Goal: Task Accomplishment & Management: Use online tool/utility

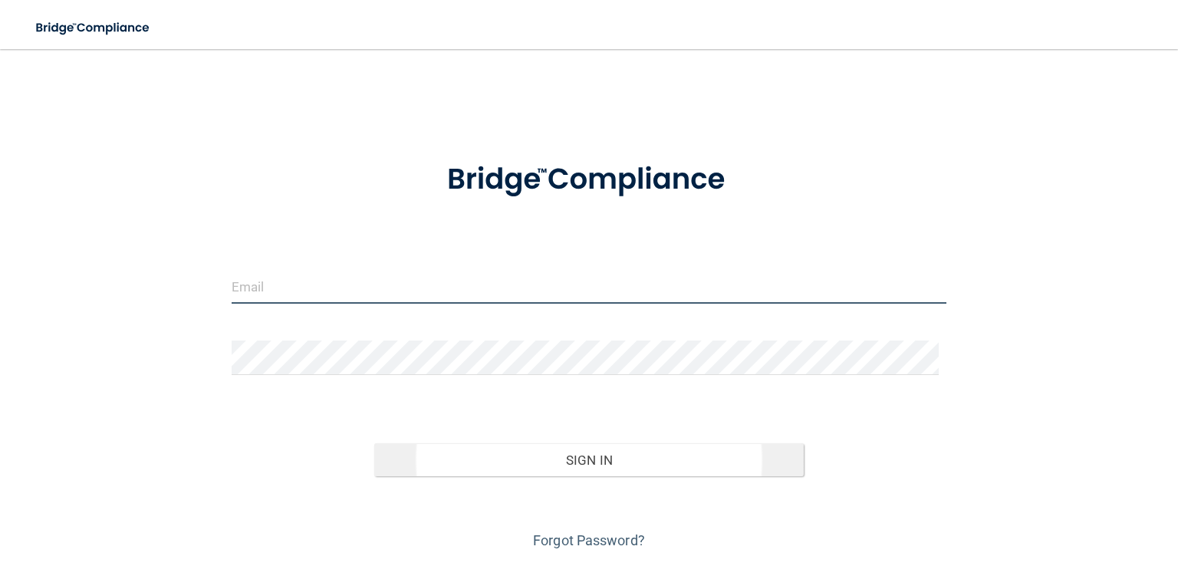
type input "[EMAIL_ADDRESS][DOMAIN_NAME]"
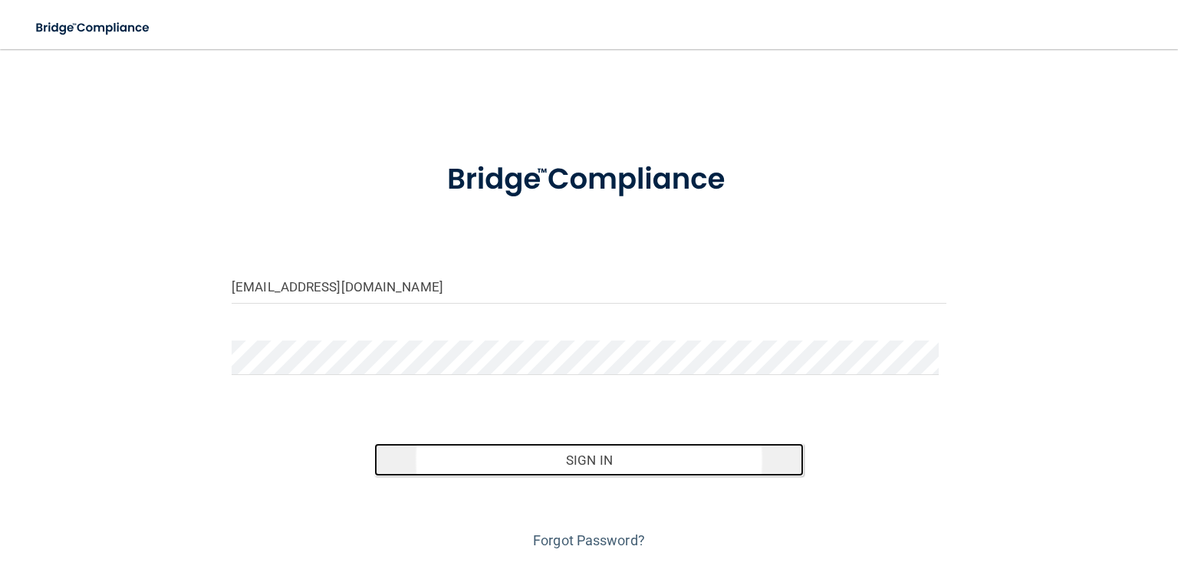
click at [683, 458] on button "Sign In" at bounding box center [588, 460] width 429 height 34
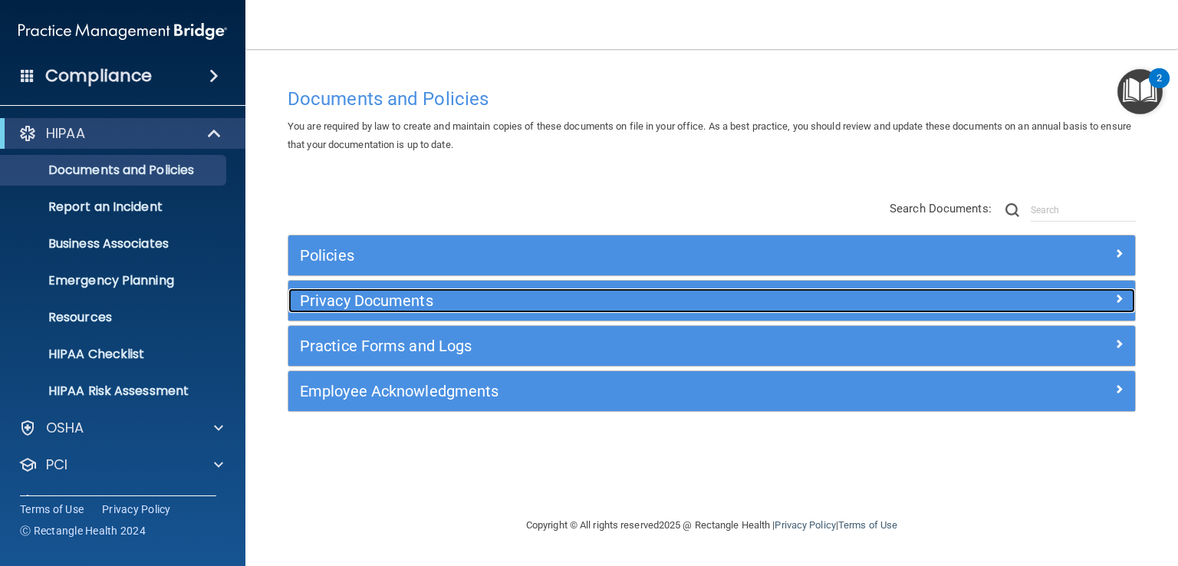
click at [1123, 296] on span at bounding box center [1119, 298] width 9 height 18
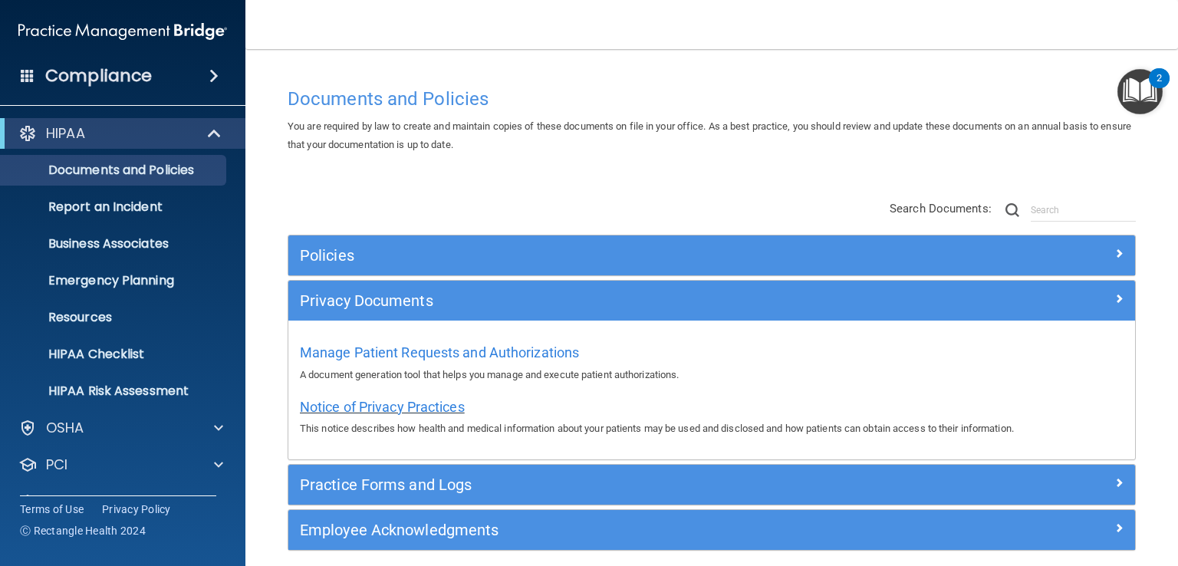
click at [423, 406] on span "Notice of Privacy Practices" at bounding box center [382, 407] width 165 height 16
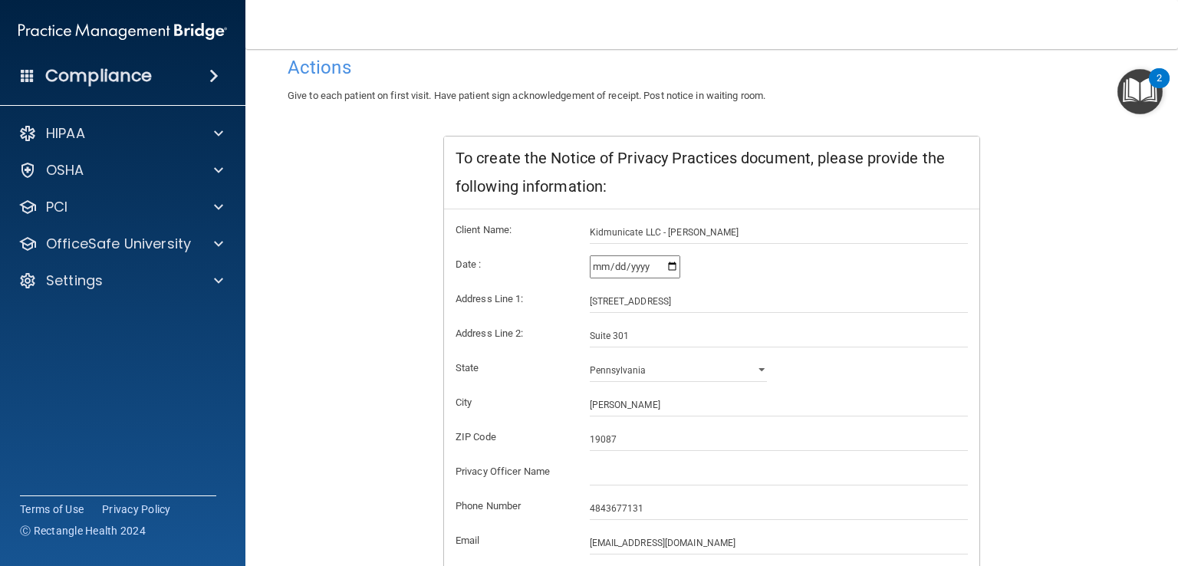
scroll to position [206, 0]
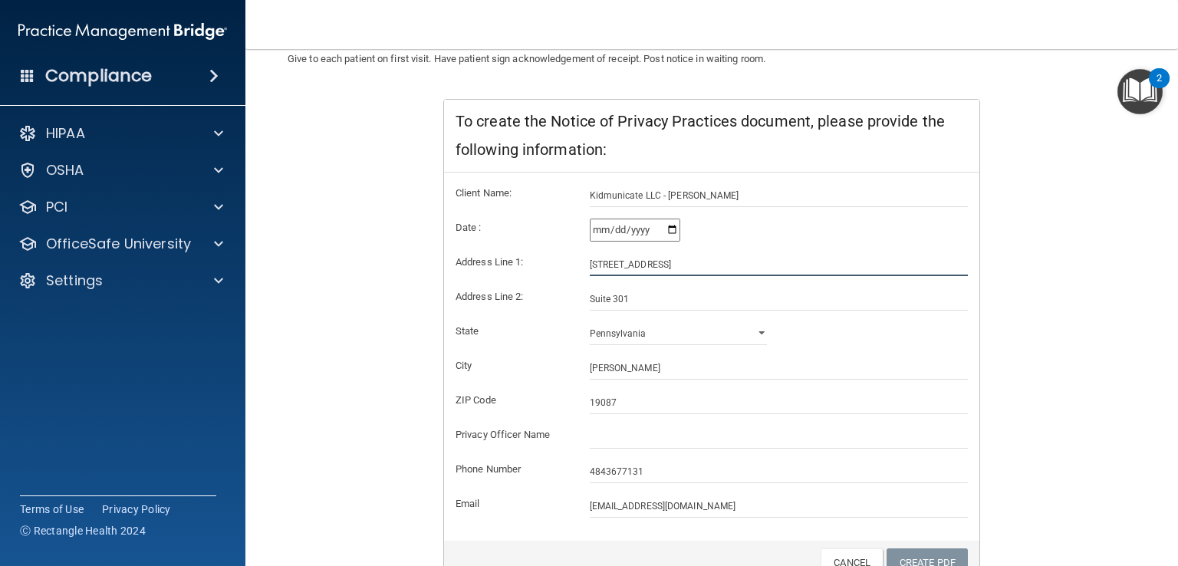
click at [597, 262] on input "489 Devon Park Dr" at bounding box center [779, 264] width 379 height 23
type input "487 Devon Park Dr"
click at [628, 298] on input "Suite 301" at bounding box center [779, 299] width 379 height 23
type input "Suite 214"
click at [1112, 452] on div "Notice of Privacy Practices This notice describes how health and medical inform…" at bounding box center [712, 271] width 848 height 630
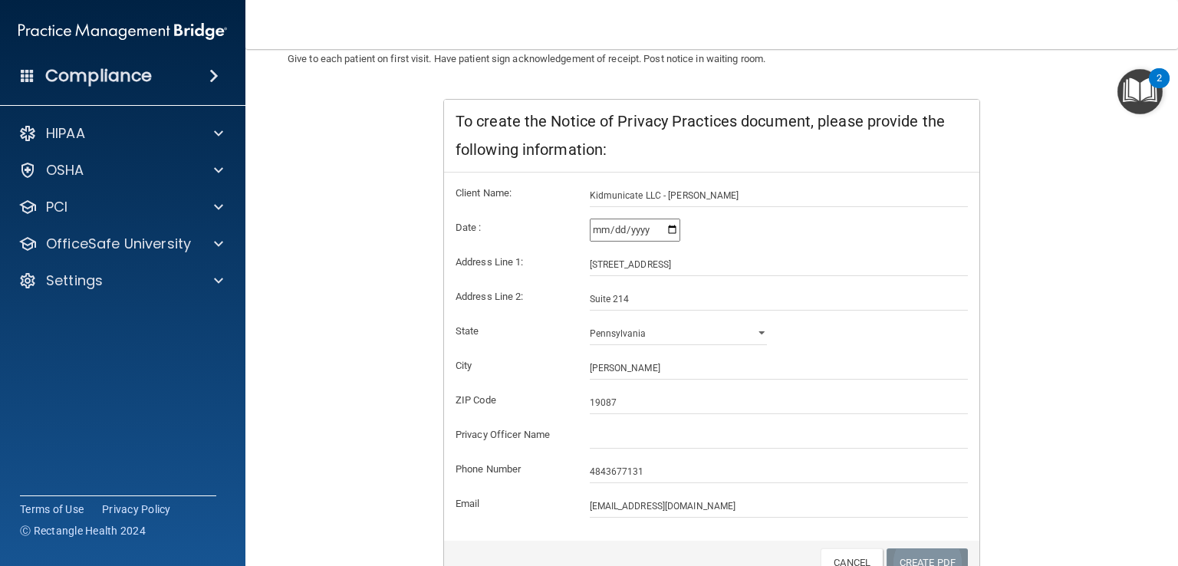
click at [919, 559] on link "Create PDF" at bounding box center [927, 562] width 81 height 28
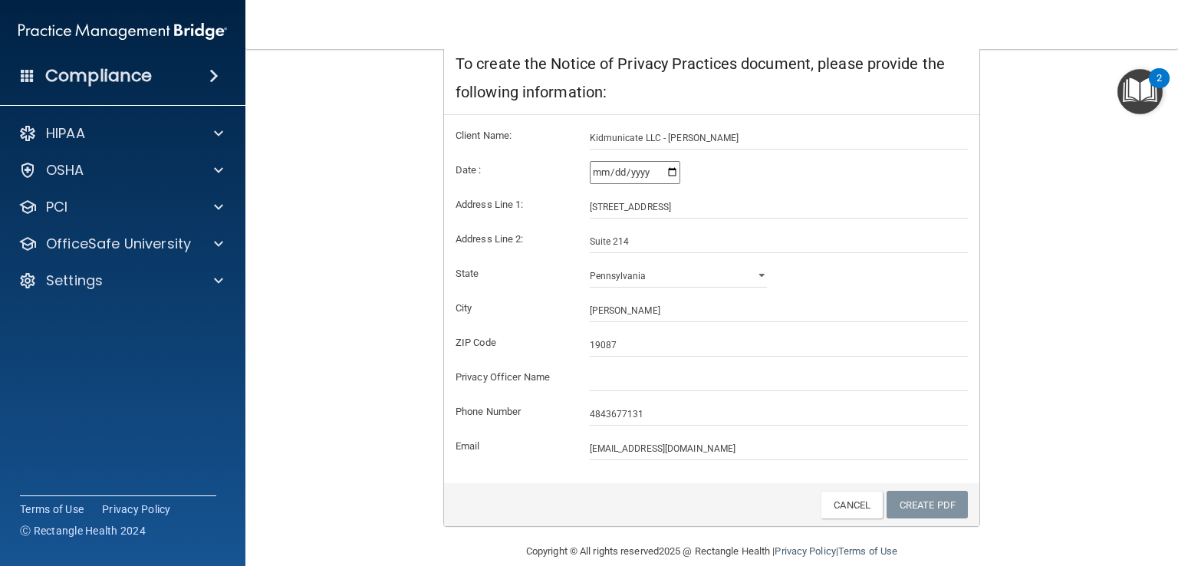
scroll to position [285, 0]
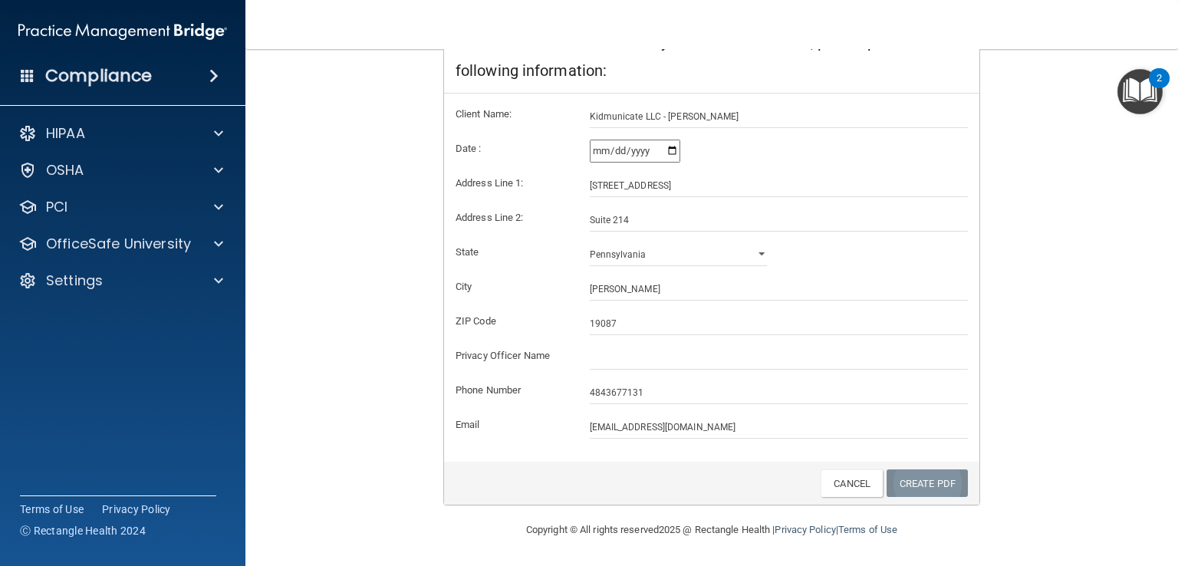
click at [920, 481] on link "Create PDF" at bounding box center [927, 483] width 81 height 28
click at [936, 489] on link "Create PDF" at bounding box center [927, 483] width 81 height 28
click at [598, 184] on input "487 Devon Park Dr" at bounding box center [779, 185] width 379 height 23
type input "489 Devon Park Dr"
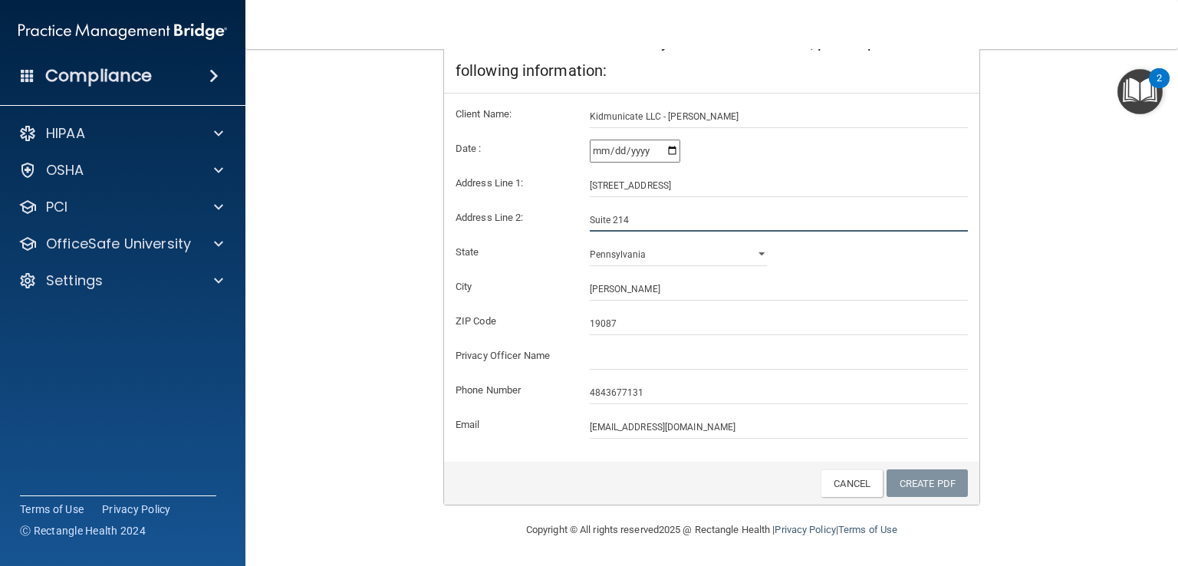
click at [627, 219] on input "Suite 214" at bounding box center [779, 220] width 379 height 23
type input "Suite 301"
click at [1164, 252] on main "Back Notice of Privacy Practices This notice describes how health and medical i…" at bounding box center [711, 307] width 933 height 517
click at [896, 489] on link "Create PDF" at bounding box center [927, 483] width 81 height 28
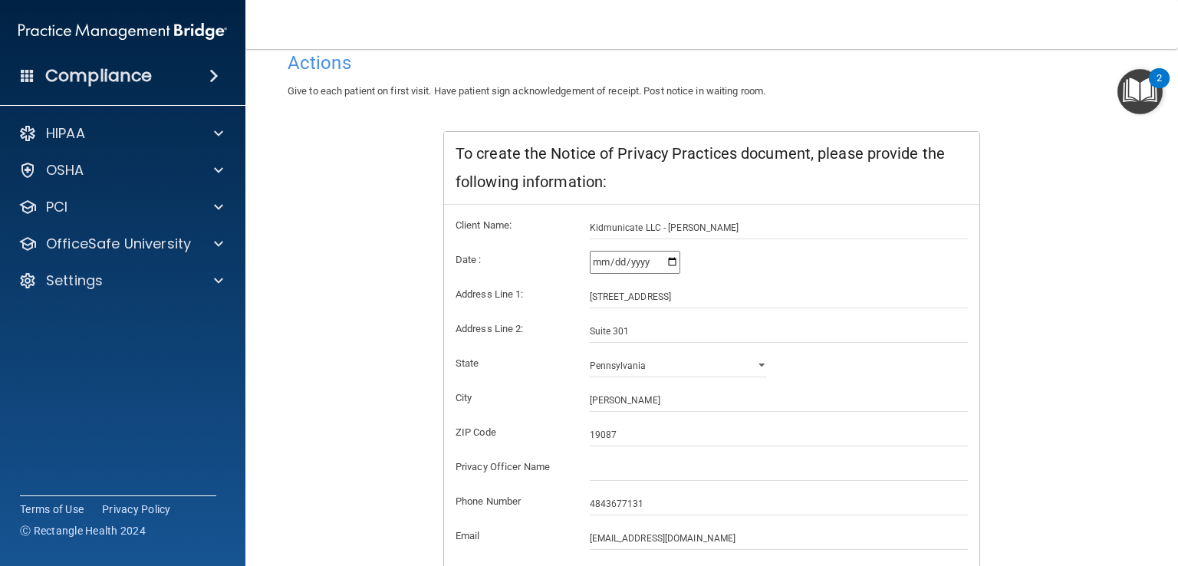
scroll to position [47, 0]
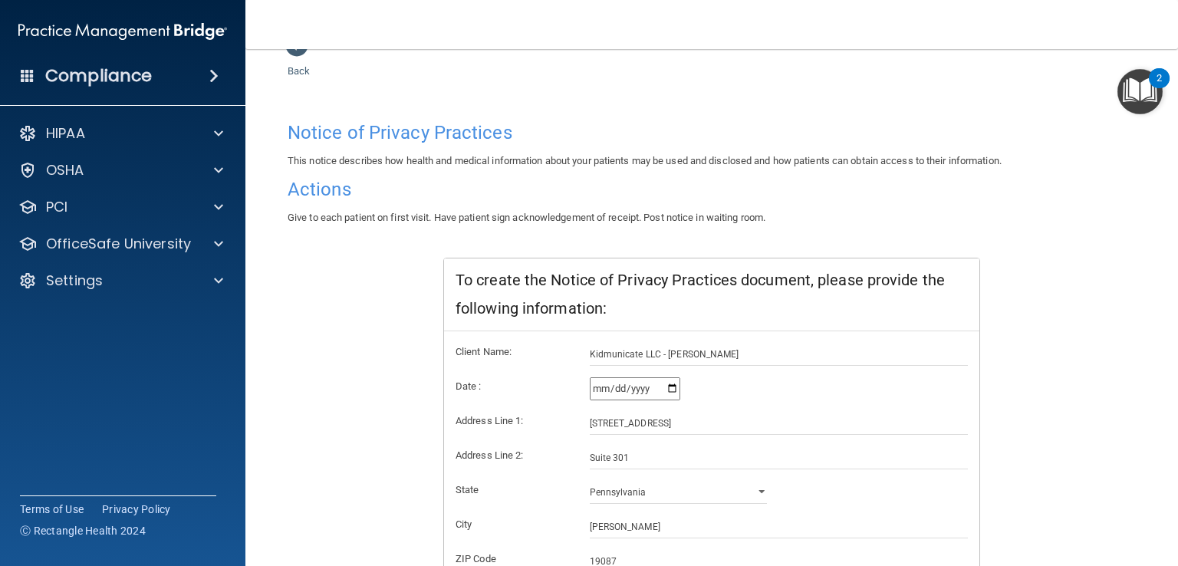
click at [669, 387] on input "2025-10-02" at bounding box center [635, 388] width 91 height 23
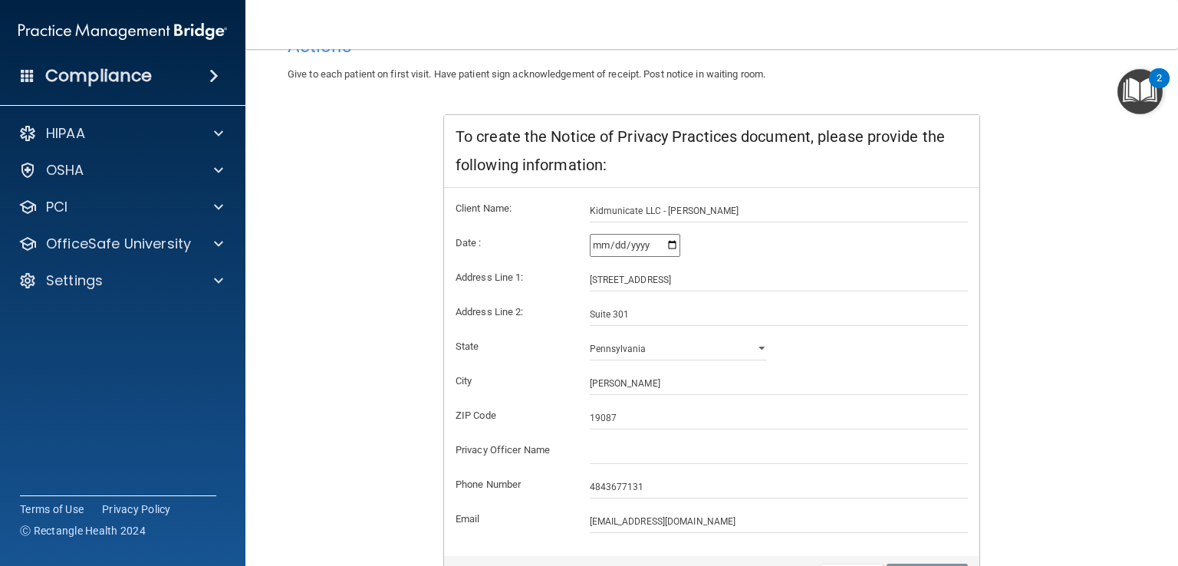
scroll to position [285, 0]
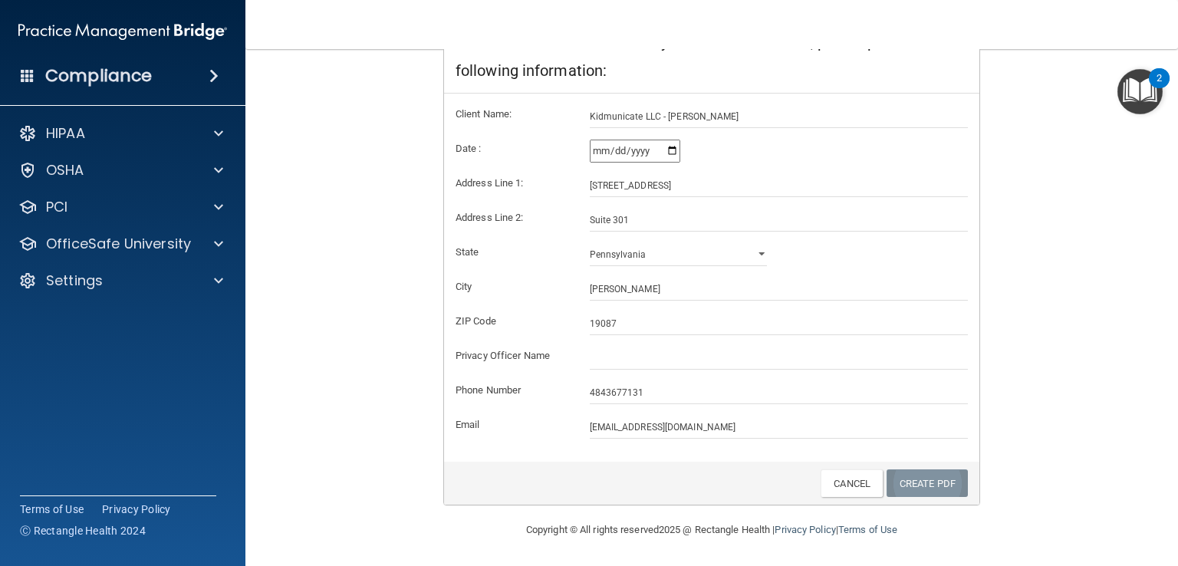
click at [924, 479] on link "Create PDF" at bounding box center [927, 483] width 81 height 28
click at [841, 480] on link "Cancel" at bounding box center [852, 483] width 62 height 28
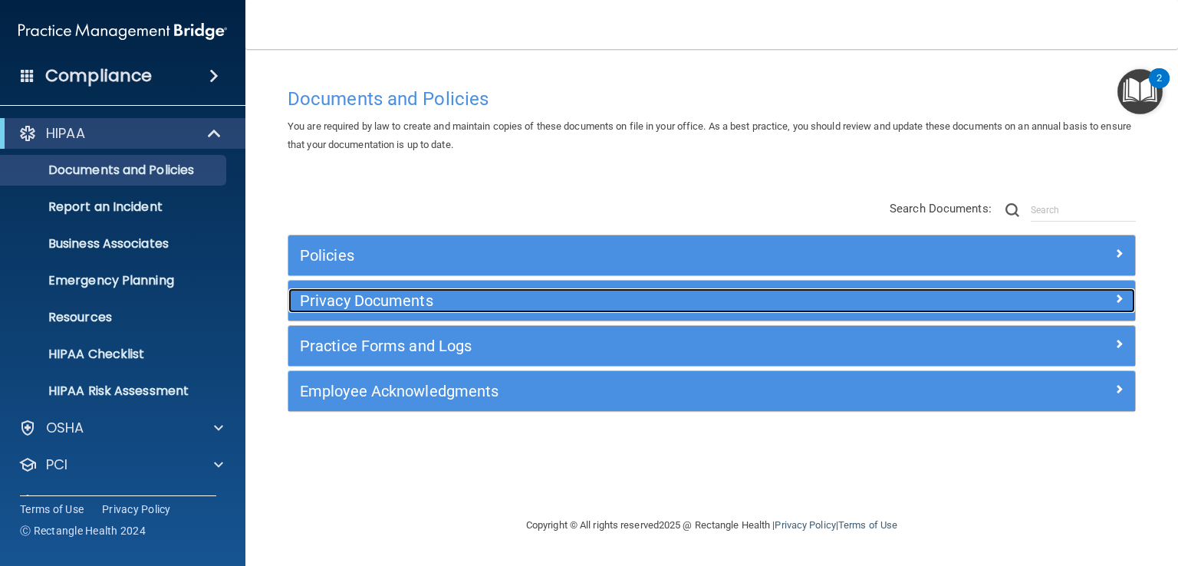
click at [1115, 298] on span at bounding box center [1119, 298] width 9 height 18
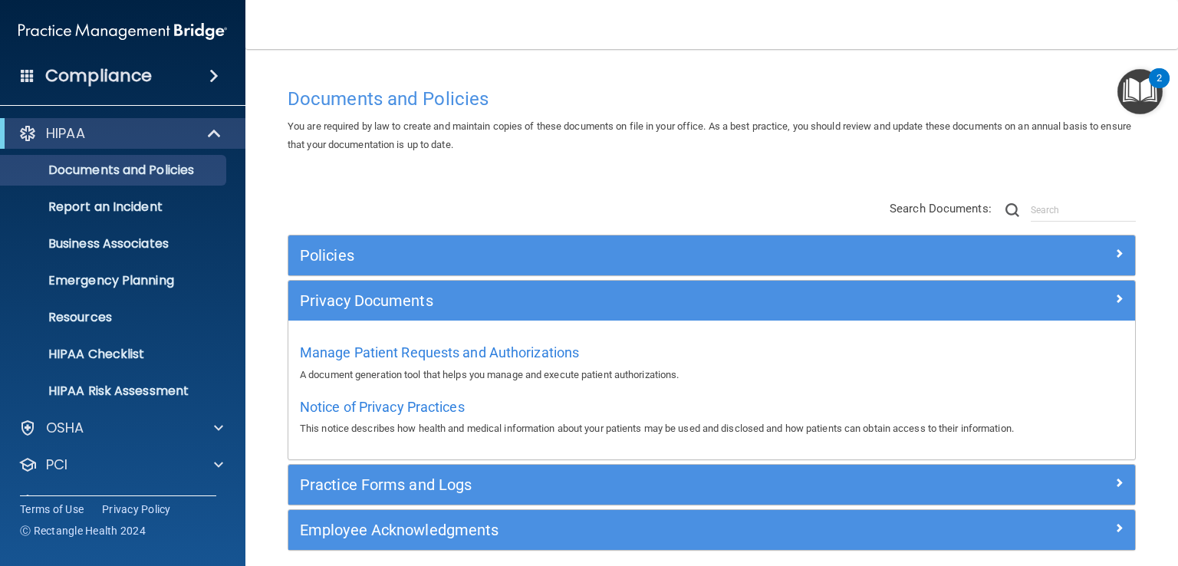
click at [419, 395] on div "Notice of Privacy Practices This notice describes how health and medical inform…" at bounding box center [712, 416] width 824 height 44
click at [414, 410] on span "Notice of Privacy Practices" at bounding box center [382, 407] width 165 height 16
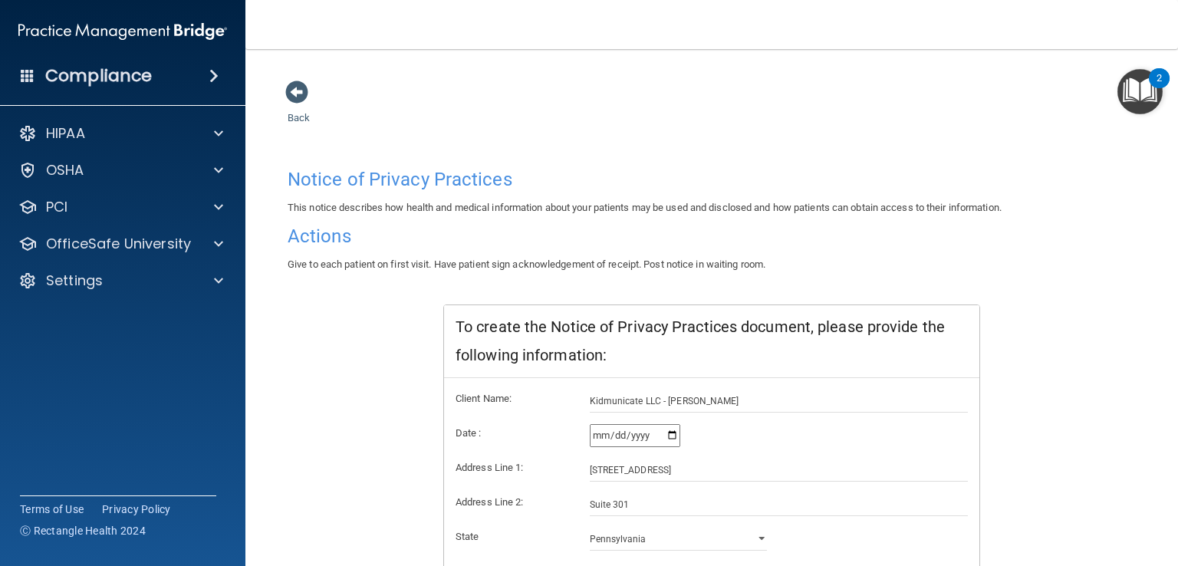
click at [1148, 93] on img "Open Resource Center, 2 new notifications" at bounding box center [1140, 91] width 45 height 45
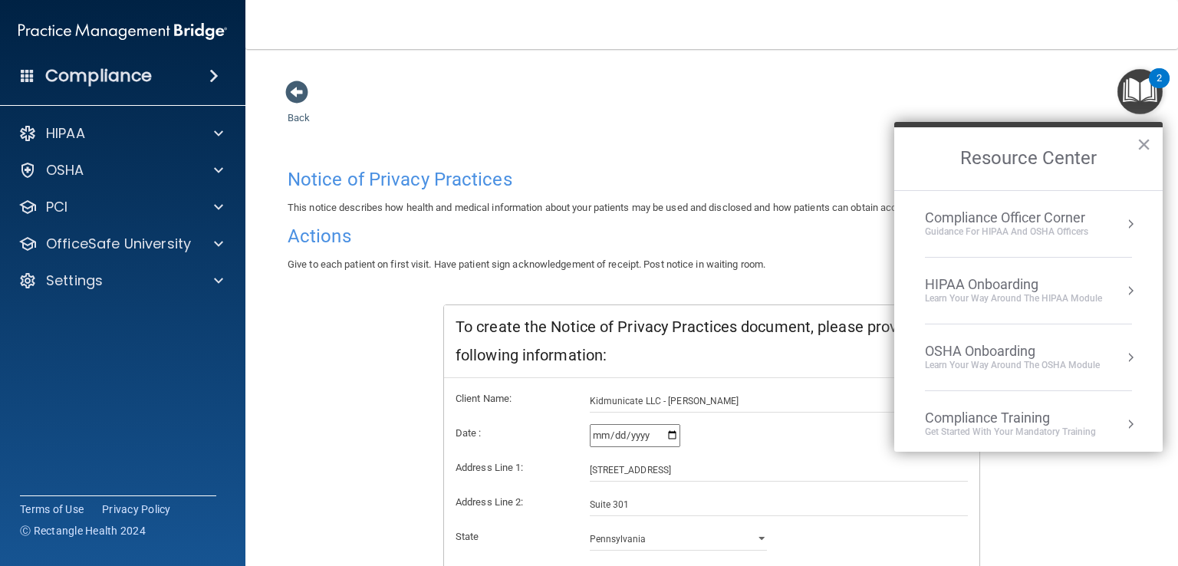
click at [1106, 226] on div "Compliance Officer Corner Guidance for HIPAA and OSHA Officers" at bounding box center [1028, 223] width 207 height 29
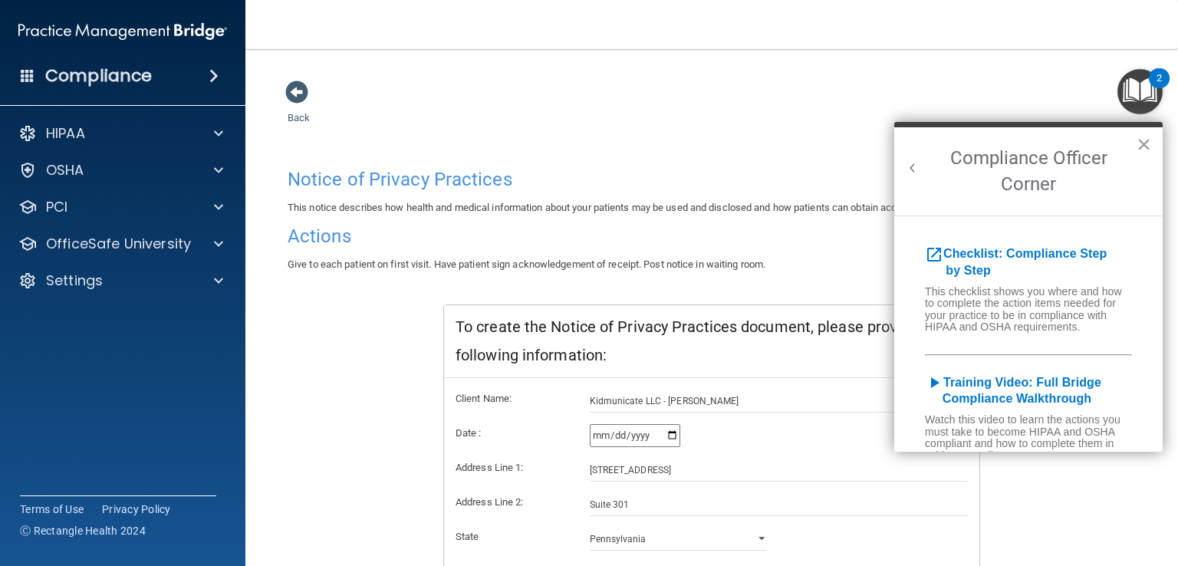
click at [1145, 144] on button "×" at bounding box center [1144, 144] width 15 height 25
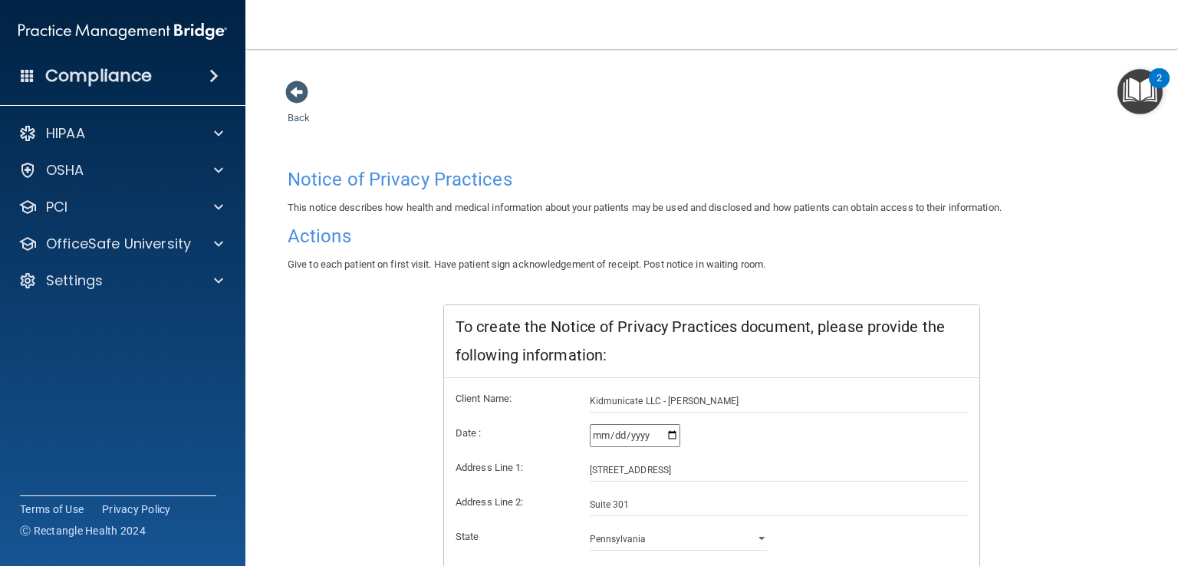
click at [1145, 91] on img "Open Resource Center, 2 new notifications" at bounding box center [1140, 91] width 45 height 45
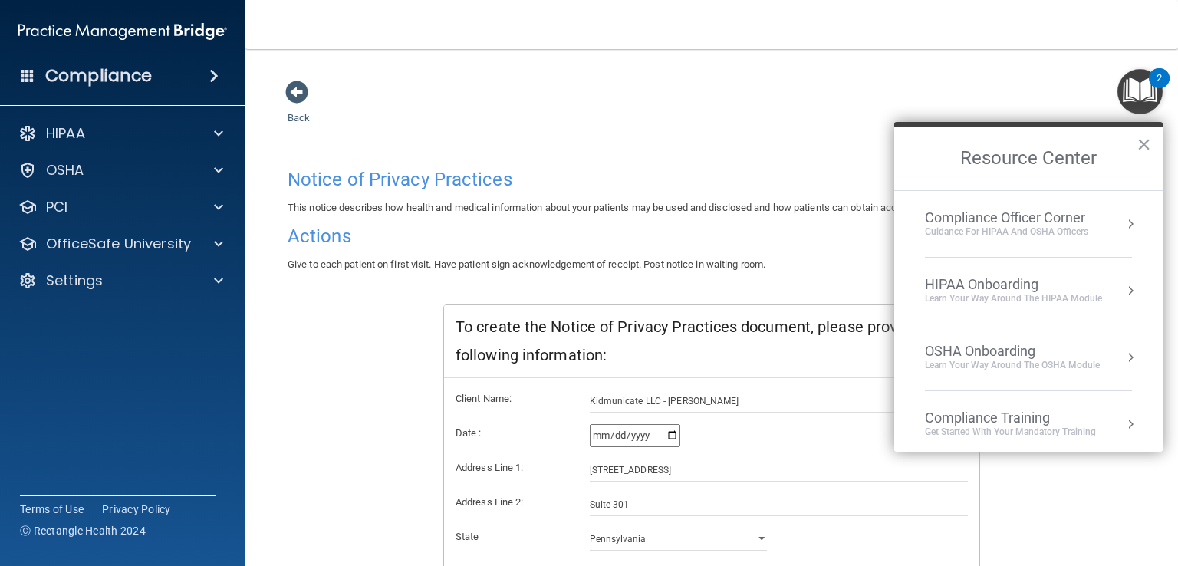
click at [1123, 295] on button "Resource Center" at bounding box center [1130, 290] width 15 height 15
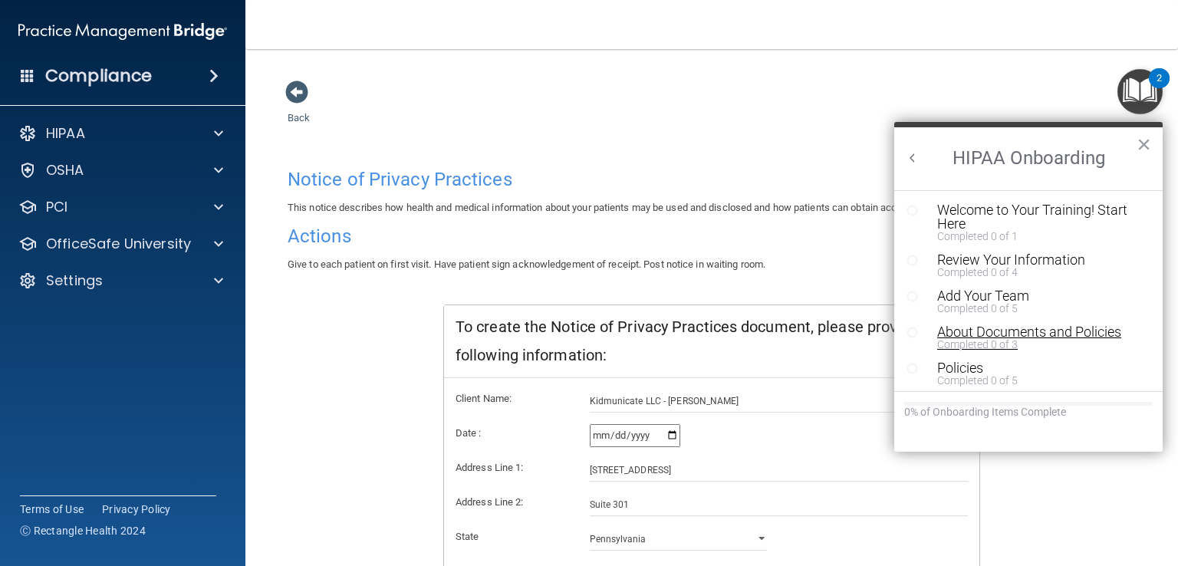
click at [1065, 331] on div "About Documents and Policies" at bounding box center [1033, 332] width 193 height 14
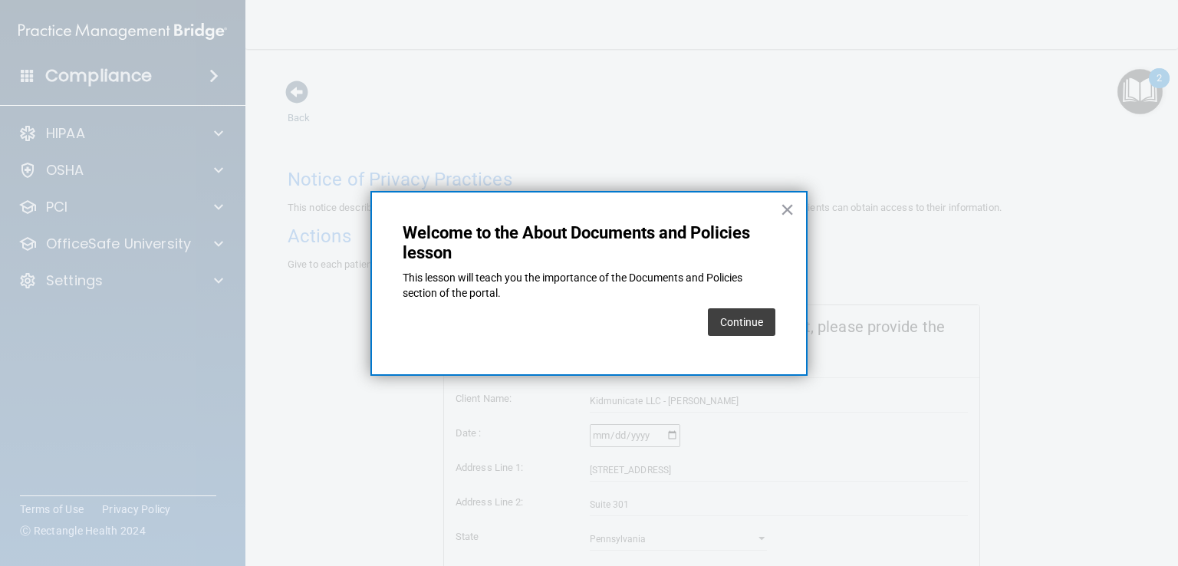
click at [743, 326] on button "Continue" at bounding box center [742, 322] width 68 height 28
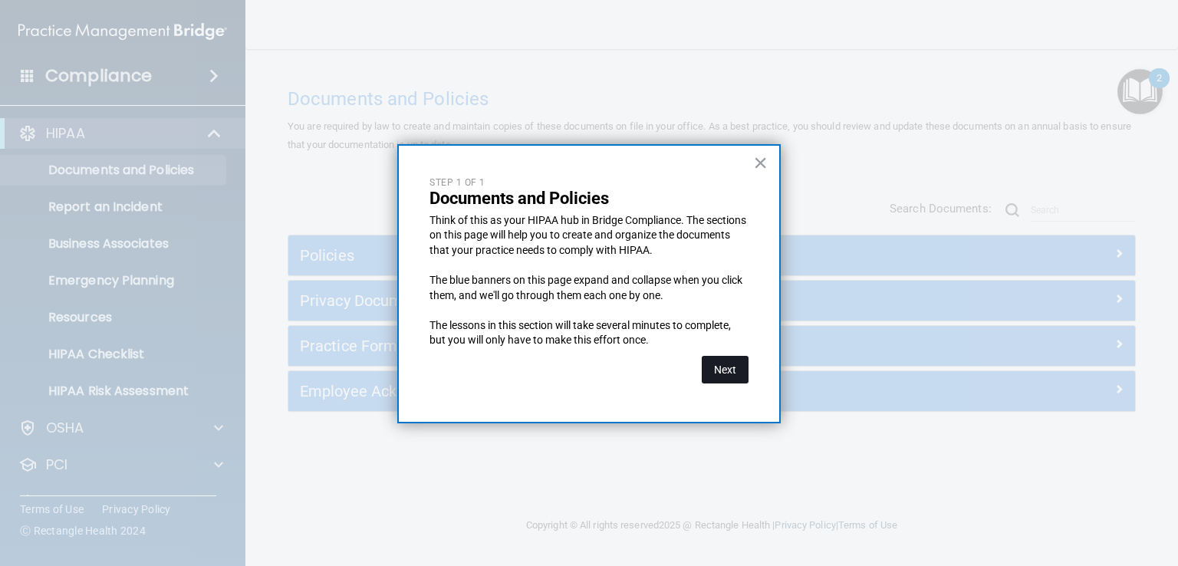
click at [730, 374] on button "Next" at bounding box center [725, 370] width 47 height 28
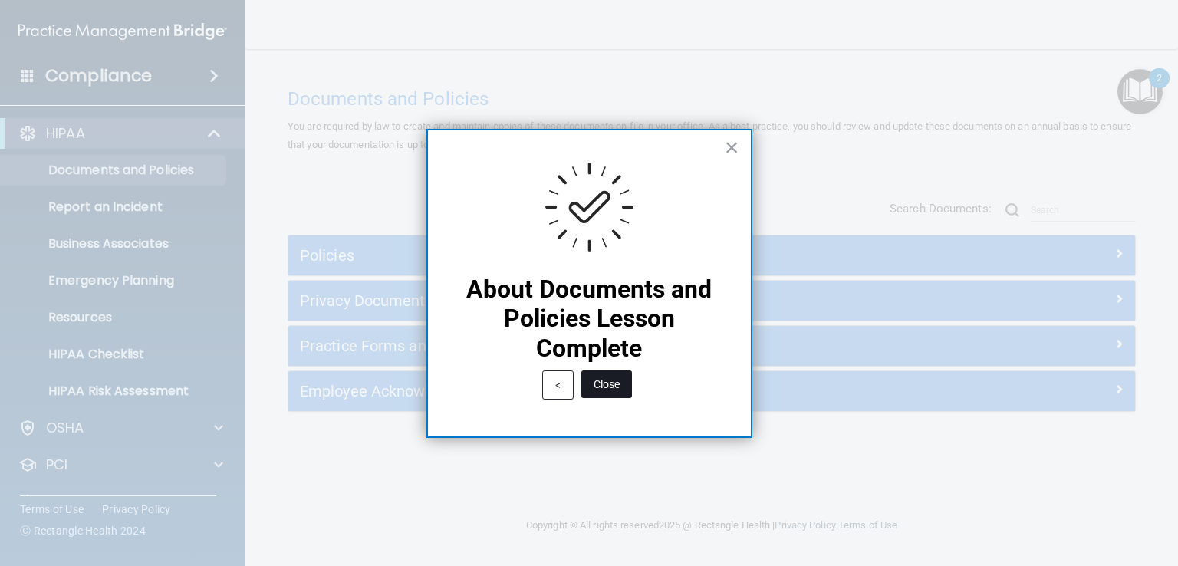
click at [606, 379] on button "Close" at bounding box center [606, 385] width 51 height 28
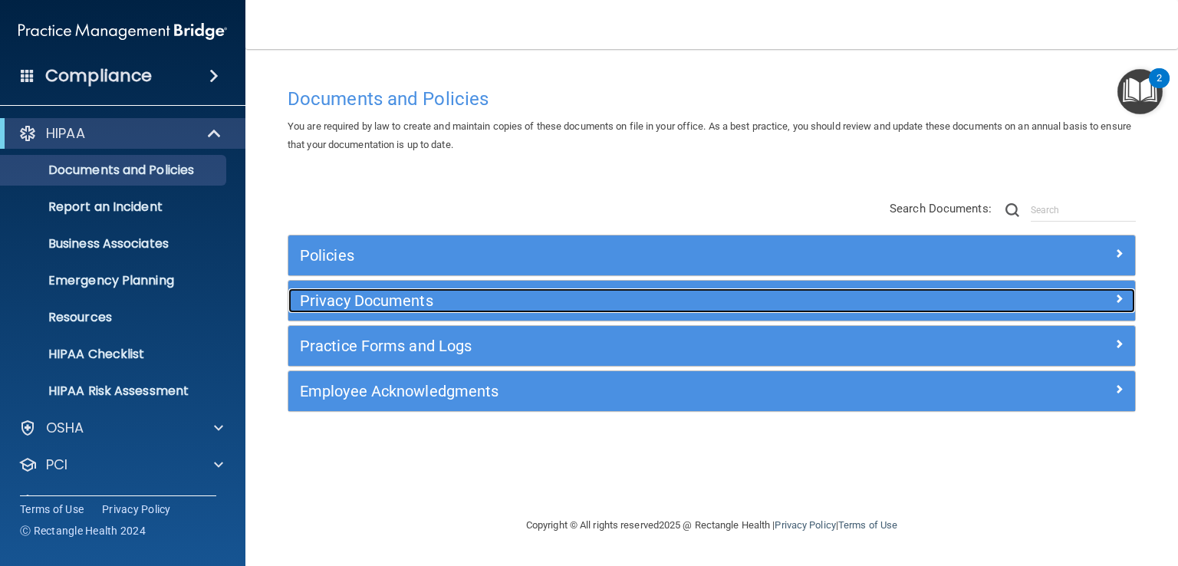
click at [1123, 298] on span at bounding box center [1119, 298] width 9 height 18
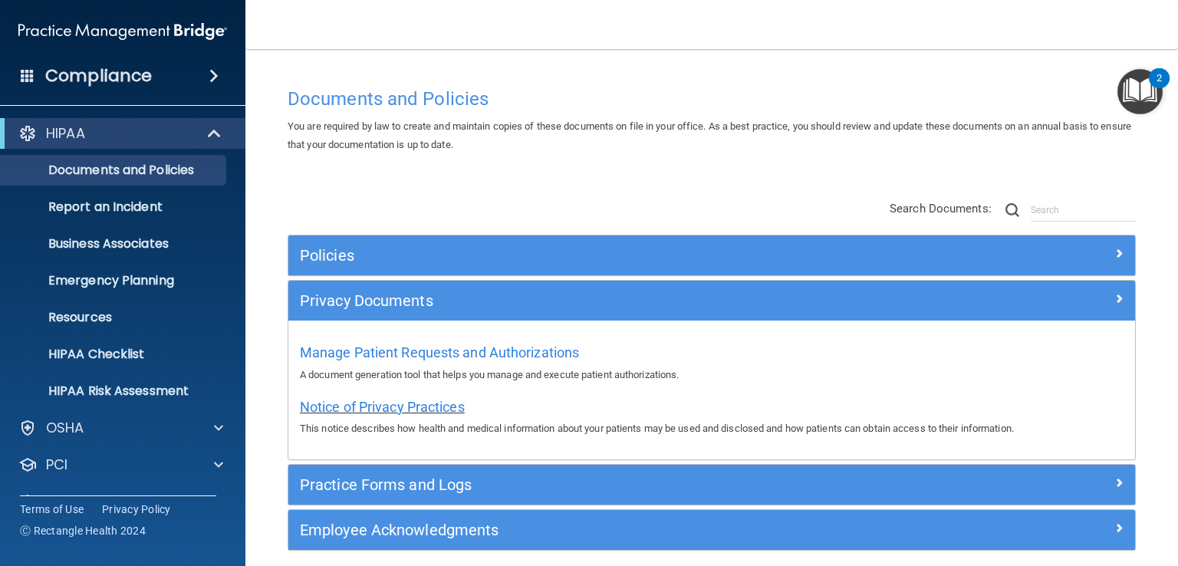
click at [437, 404] on span "Notice of Privacy Practices" at bounding box center [382, 407] width 165 height 16
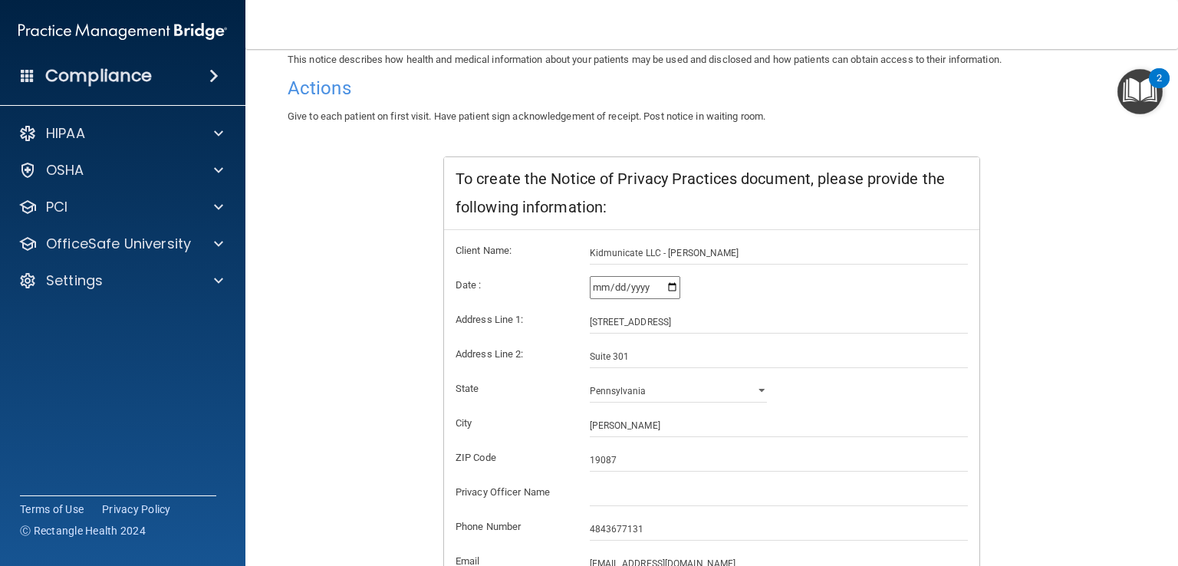
scroll to position [285, 0]
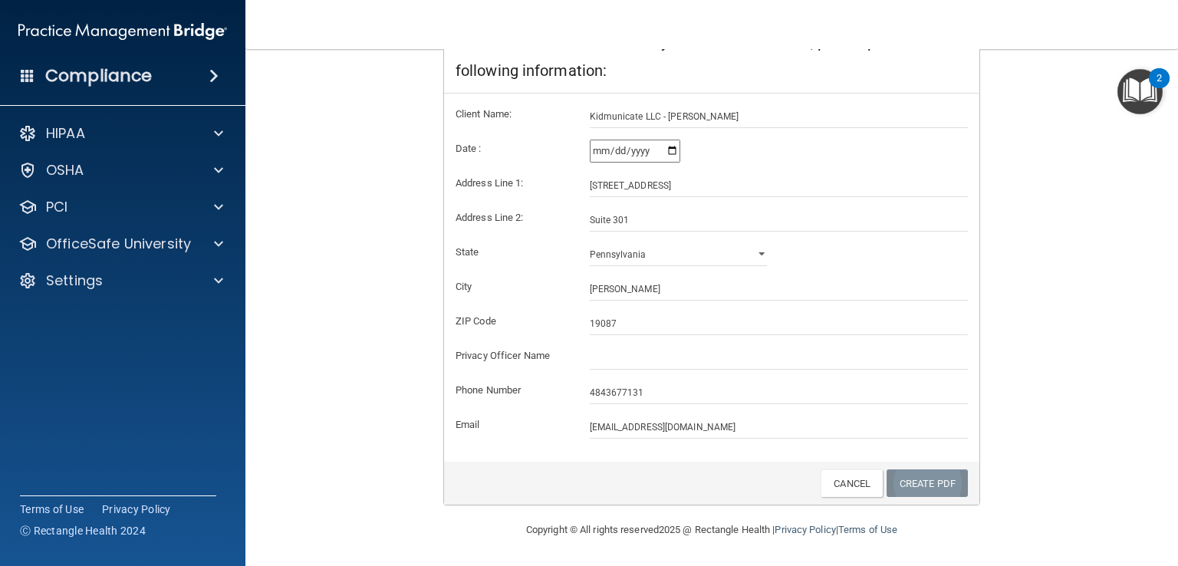
click at [925, 469] on link "Create PDF" at bounding box center [927, 483] width 81 height 28
click at [918, 483] on link "Create PDF" at bounding box center [927, 483] width 81 height 28
click at [1138, 93] on img "Open Resource Center, 2 new notifications" at bounding box center [1140, 91] width 45 height 45
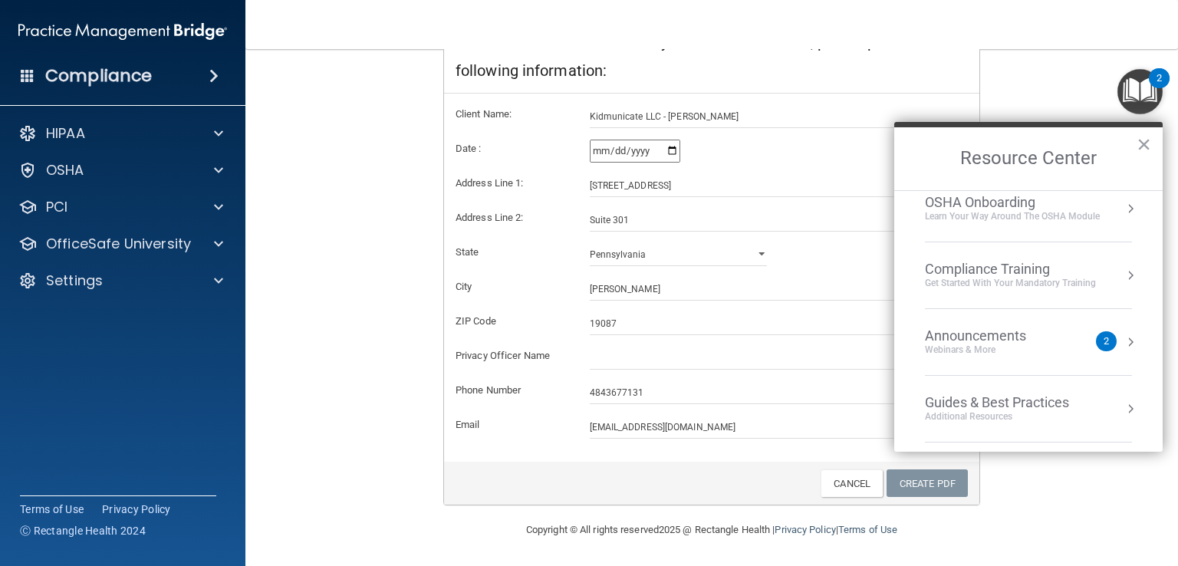
scroll to position [137, 0]
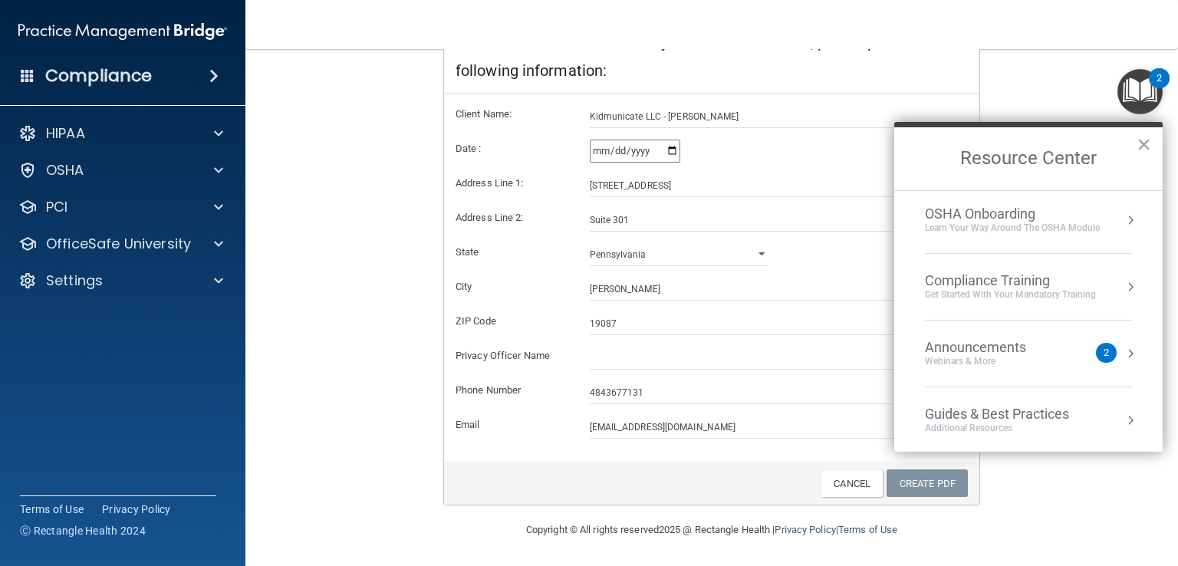
click at [1123, 351] on button "Resource Center" at bounding box center [1130, 353] width 15 height 15
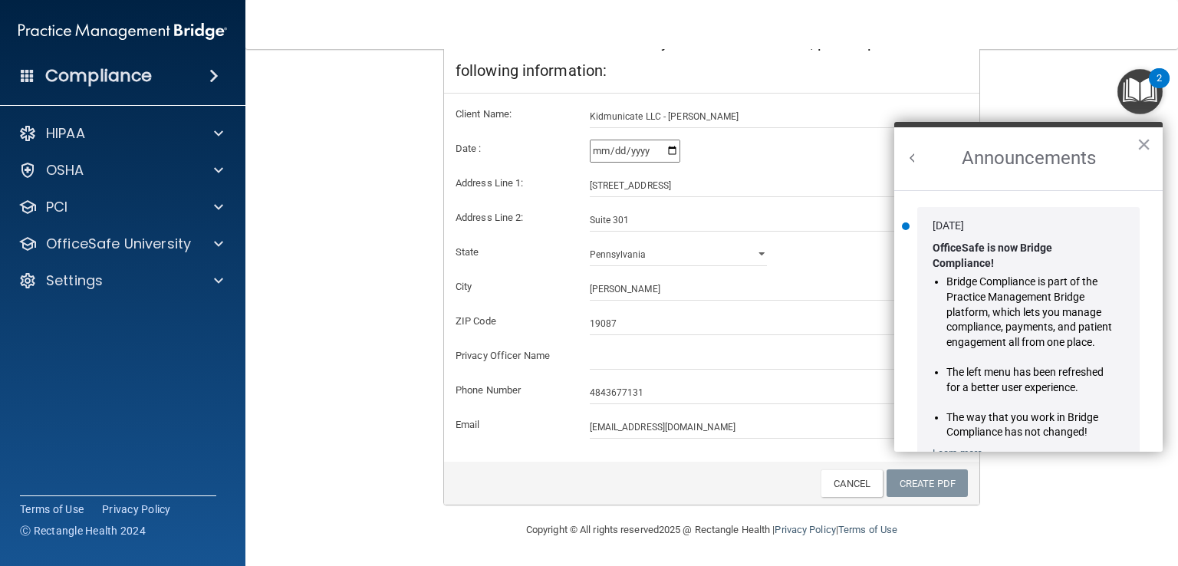
scroll to position [0, 0]
click at [1147, 148] on button "×" at bounding box center [1144, 144] width 15 height 25
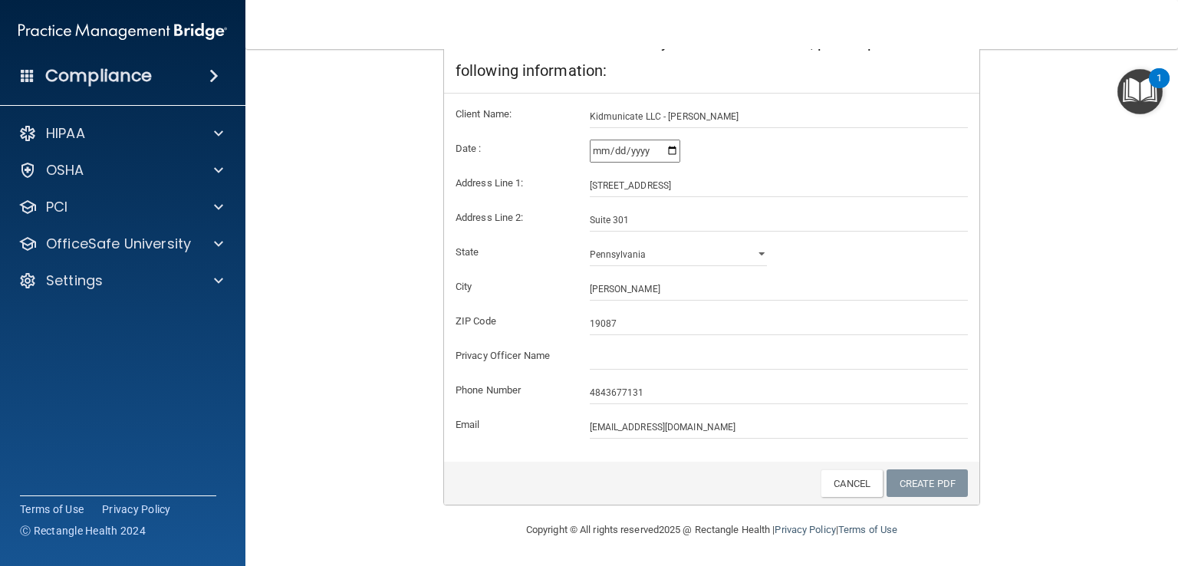
click at [1139, 91] on img "Open Resource Center, 1 new notification" at bounding box center [1140, 91] width 45 height 45
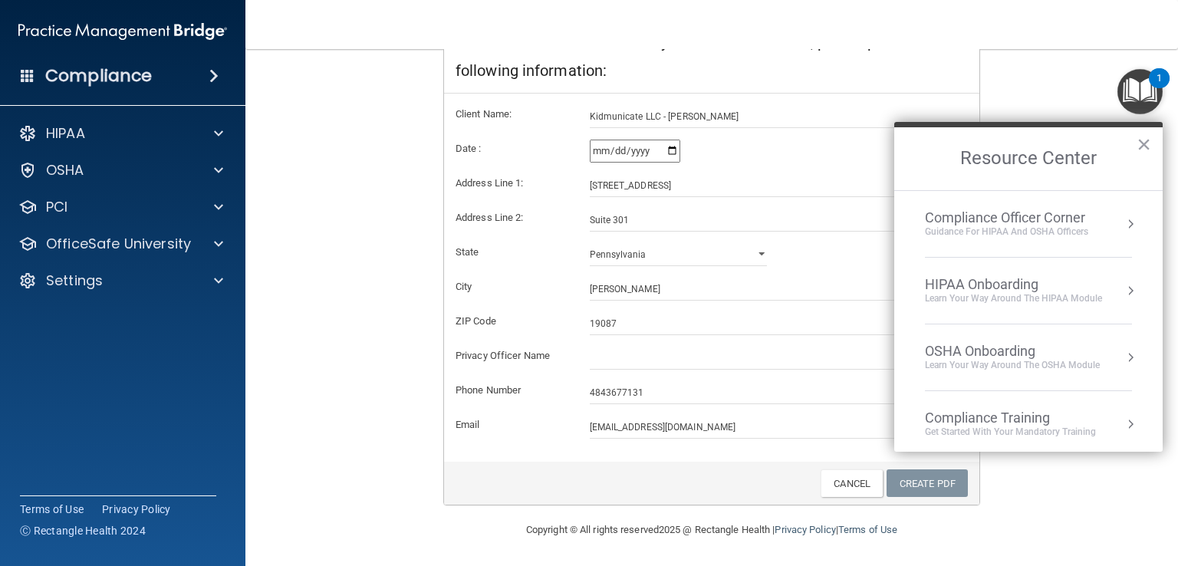
click at [1123, 350] on button "Resource Center" at bounding box center [1130, 357] width 15 height 15
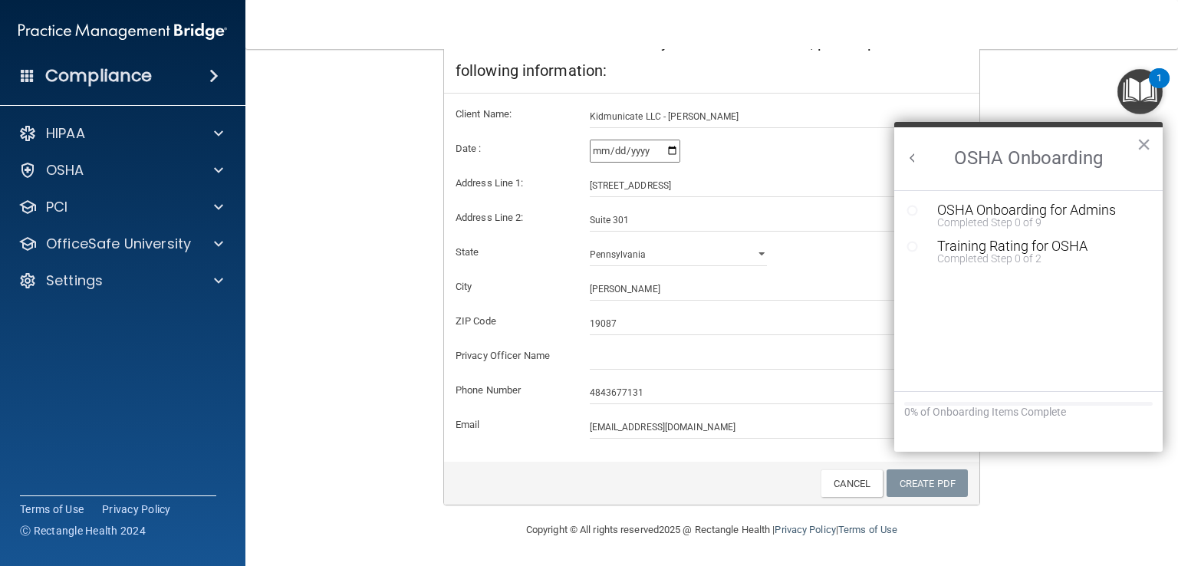
click at [909, 245] on icon "Resource Center" at bounding box center [913, 247] width 12 height 12
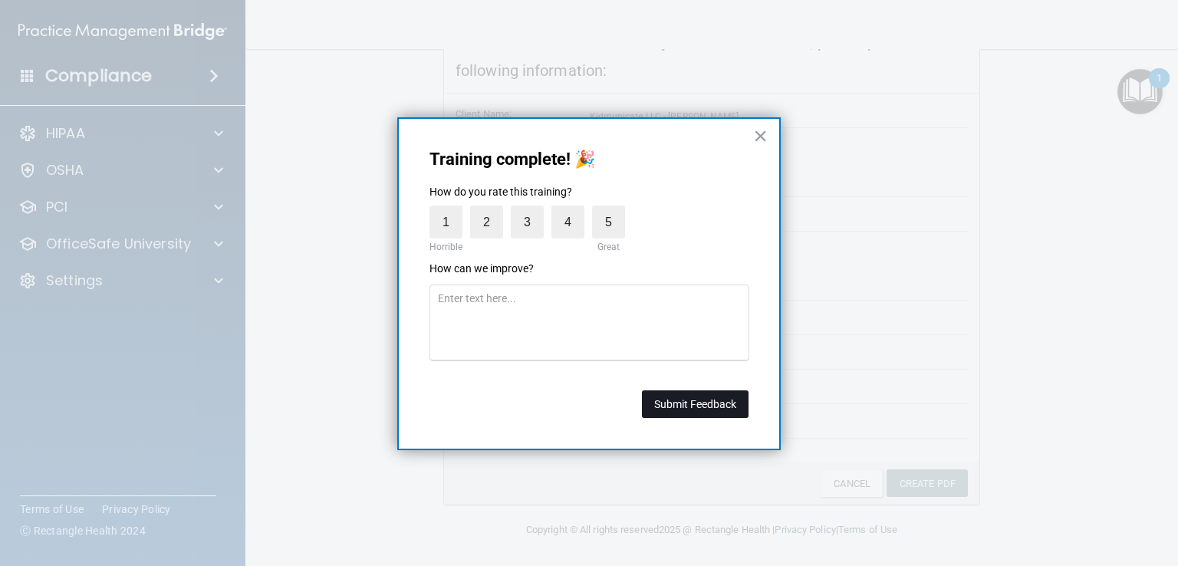
click at [690, 412] on button "Submit Feedback" at bounding box center [695, 404] width 107 height 28
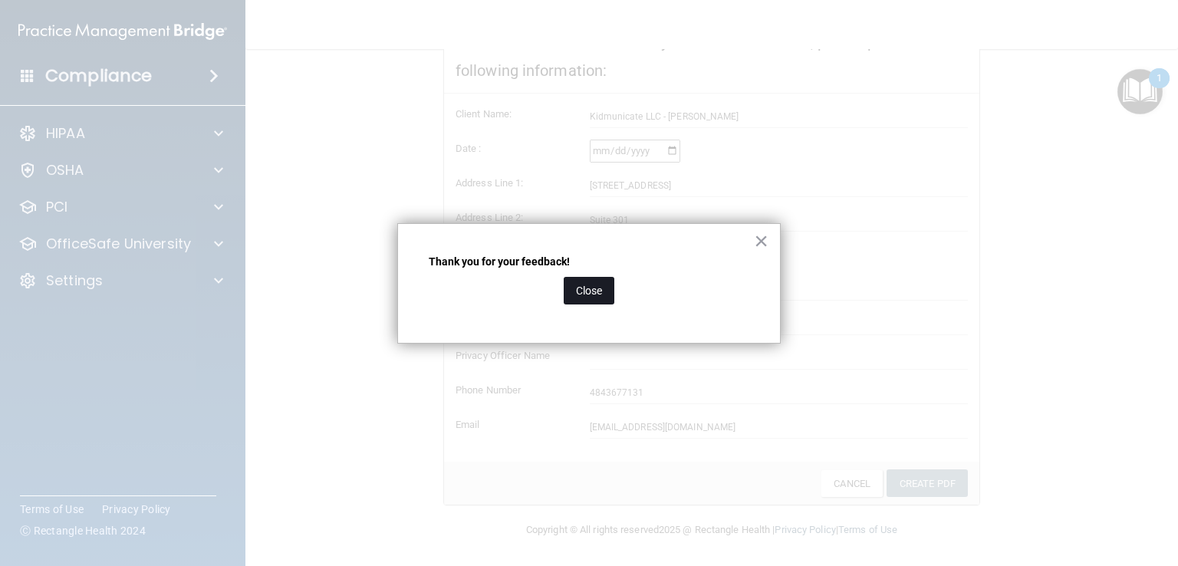
click at [594, 292] on button "Close" at bounding box center [589, 291] width 51 height 28
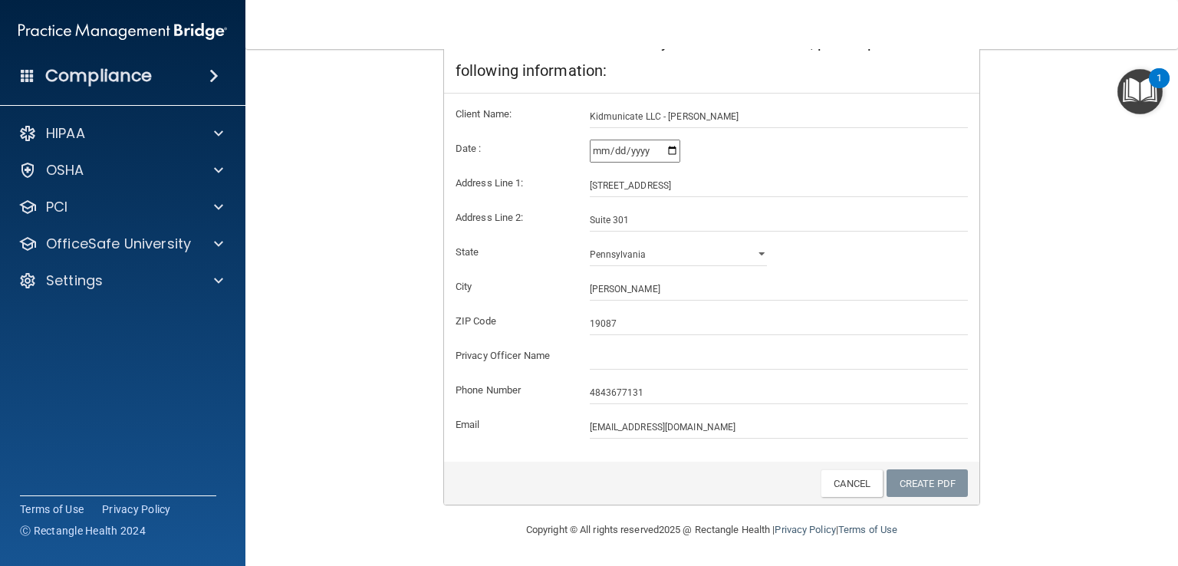
click at [1148, 90] on img "Open Resource Center, 1 new notification" at bounding box center [1140, 91] width 45 height 45
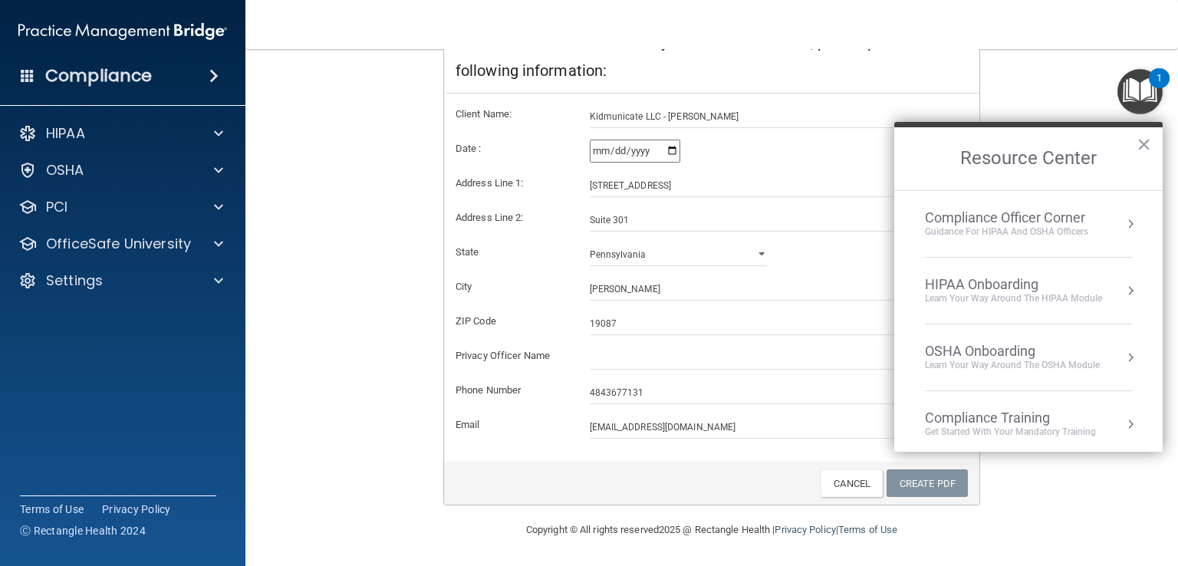
click at [1108, 233] on div "Compliance Officer Corner Guidance for HIPAA and OSHA Officers" at bounding box center [1028, 223] width 207 height 29
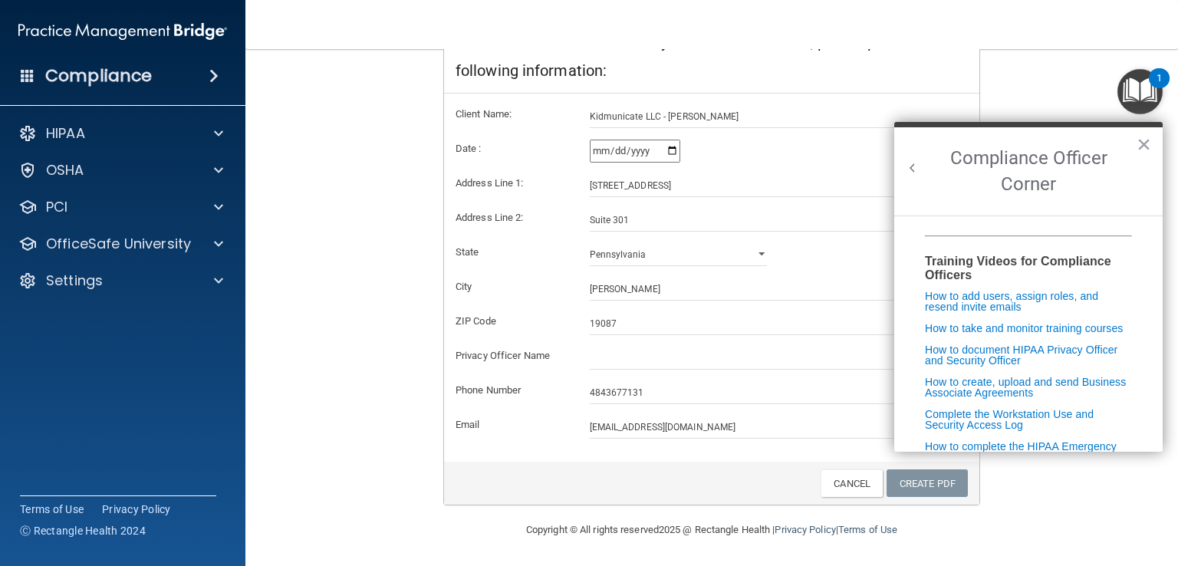
scroll to position [282, 0]
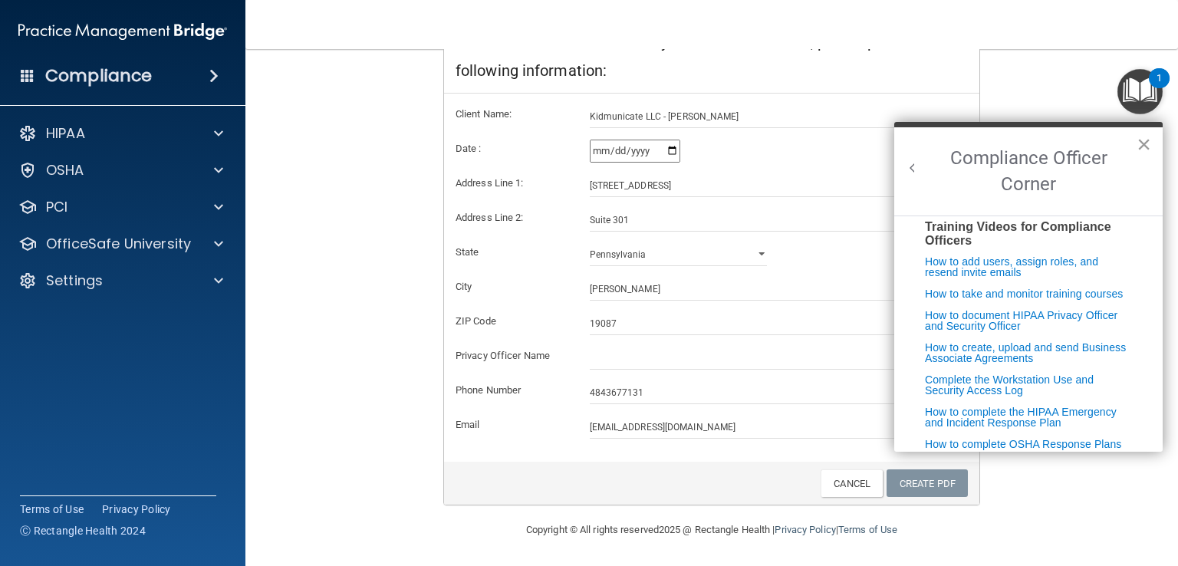
click at [1143, 150] on button "×" at bounding box center [1144, 144] width 15 height 25
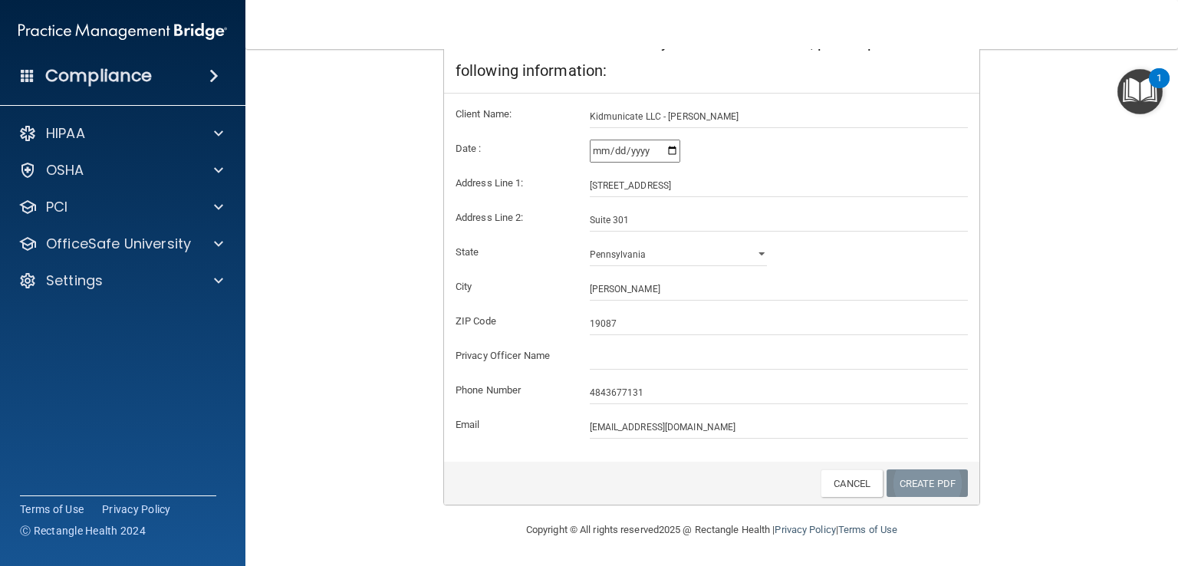
click at [908, 480] on link "Create PDF" at bounding box center [927, 483] width 81 height 28
click at [845, 489] on link "Cancel" at bounding box center [852, 483] width 62 height 28
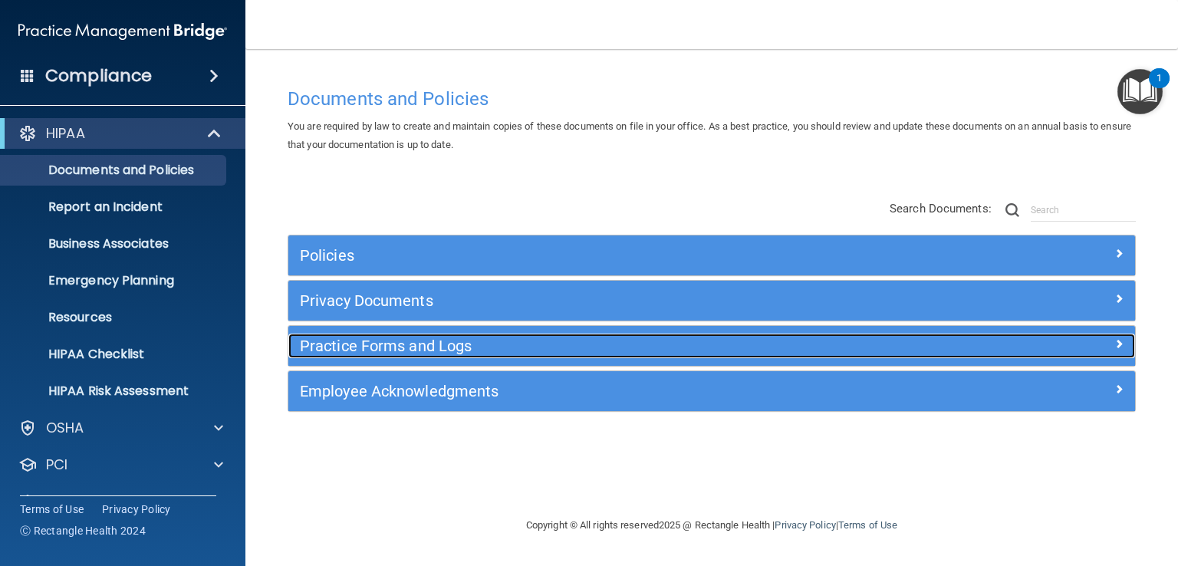
click at [1116, 344] on span at bounding box center [1119, 343] width 9 height 18
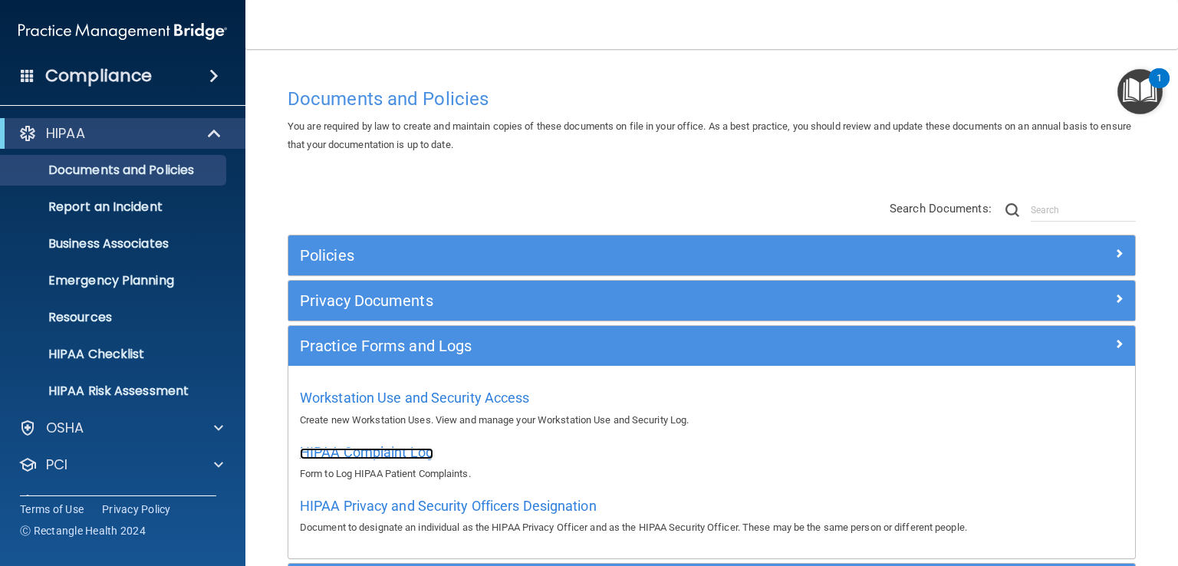
click at [408, 449] on span "HIPAA Complaint Log" at bounding box center [366, 452] width 133 height 16
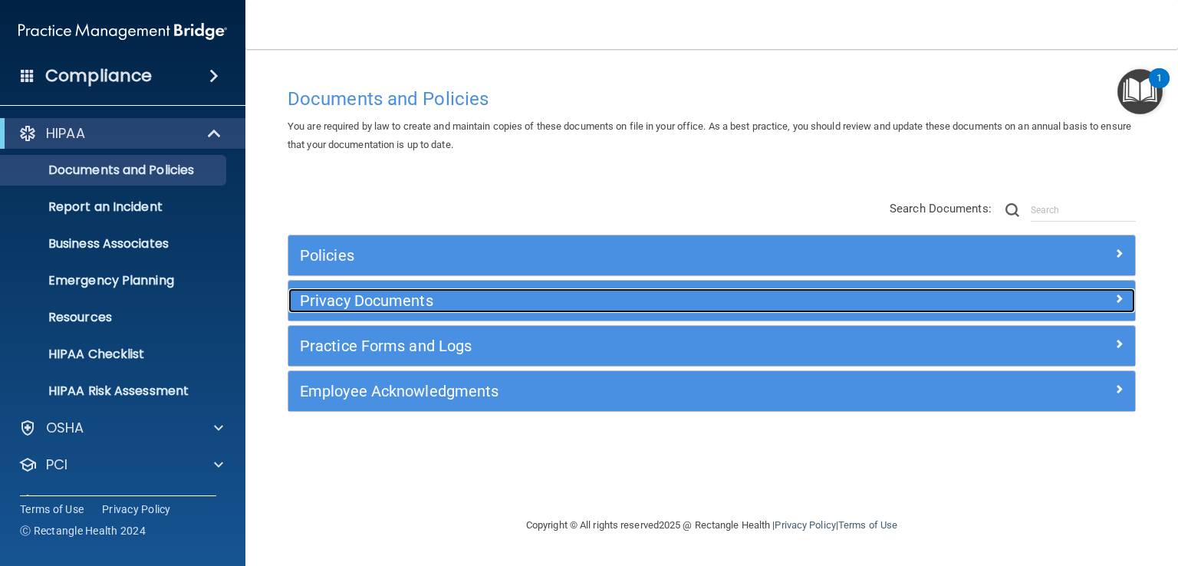
click at [1118, 301] on span at bounding box center [1119, 298] width 9 height 18
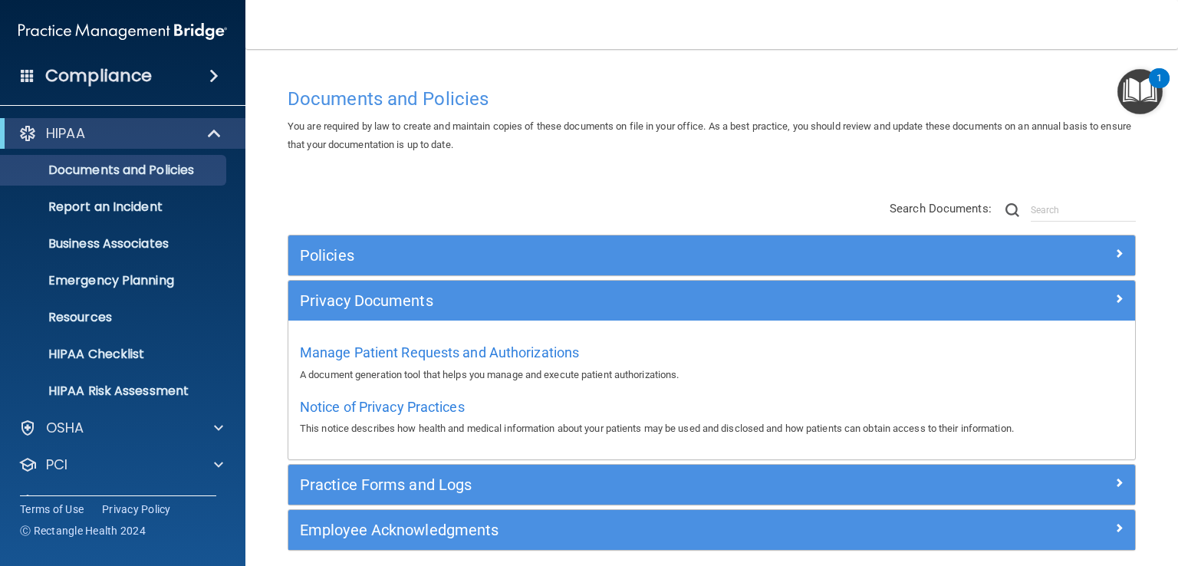
click at [520, 341] on div "Manage Patient Requests and Authorizations A document generation tool that help…" at bounding box center [712, 362] width 824 height 44
click at [519, 351] on span "Manage Patient Requests and Authorizations" at bounding box center [439, 352] width 279 height 16
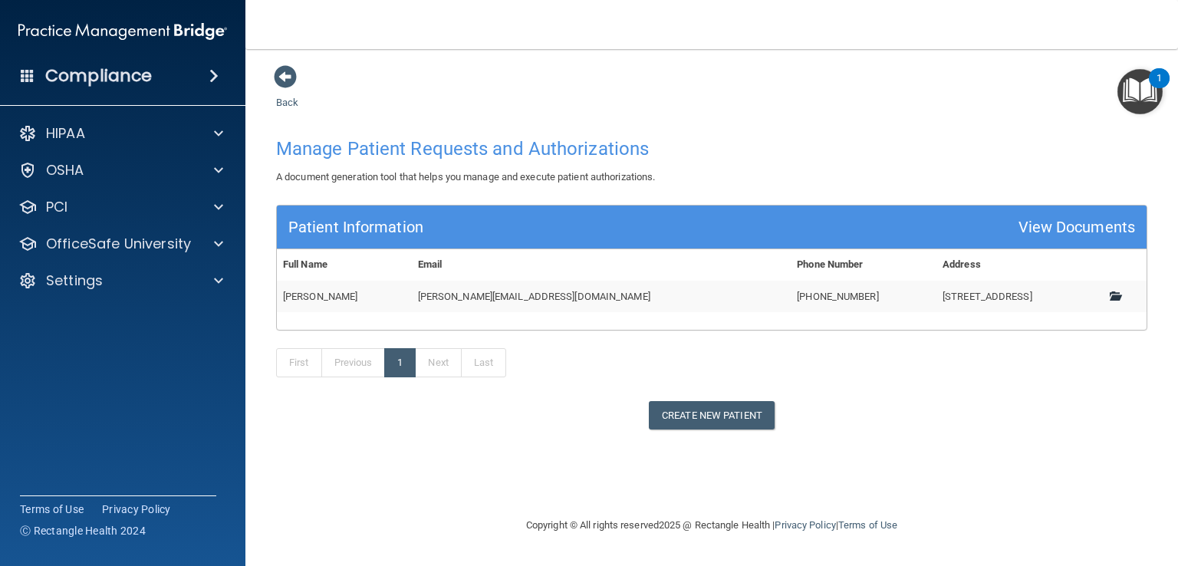
click at [1111, 294] on span at bounding box center [1115, 296] width 10 height 10
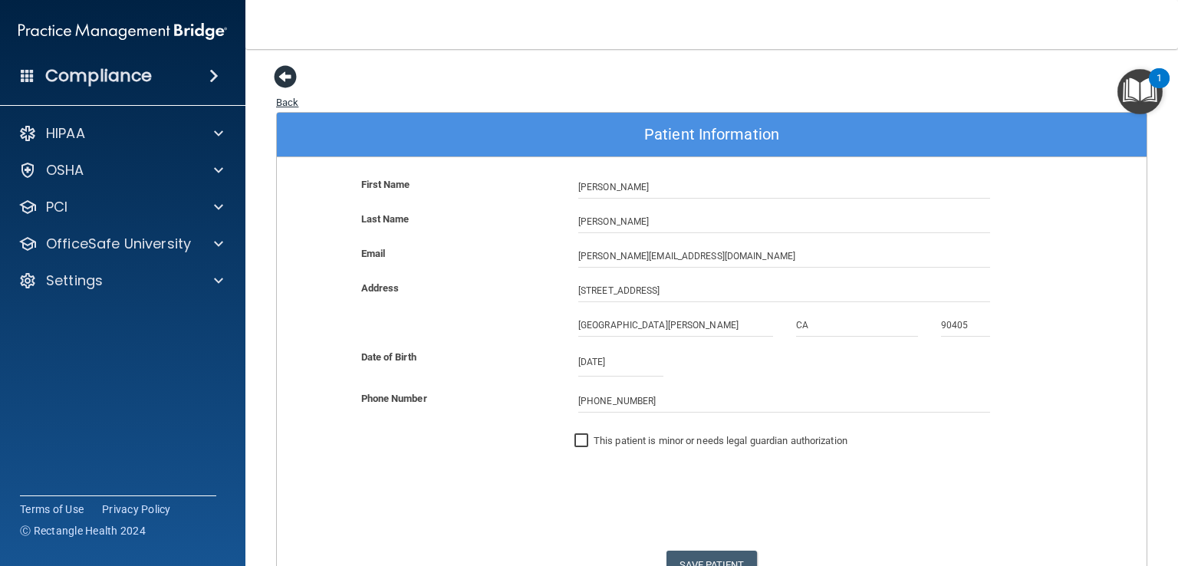
click at [278, 77] on span at bounding box center [285, 76] width 23 height 23
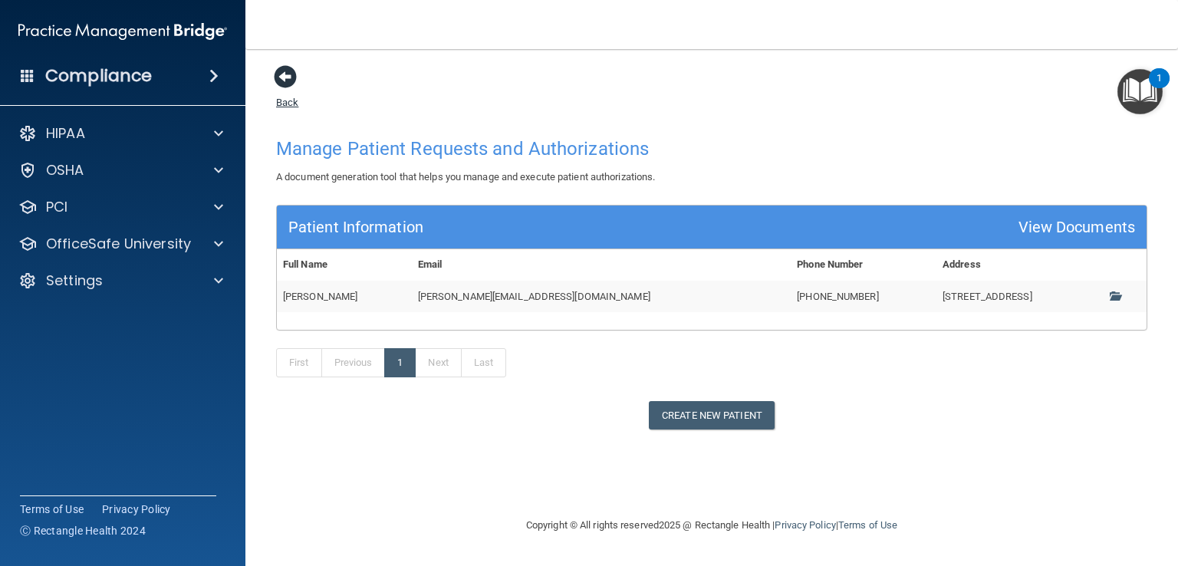
click at [285, 77] on span at bounding box center [285, 76] width 23 height 23
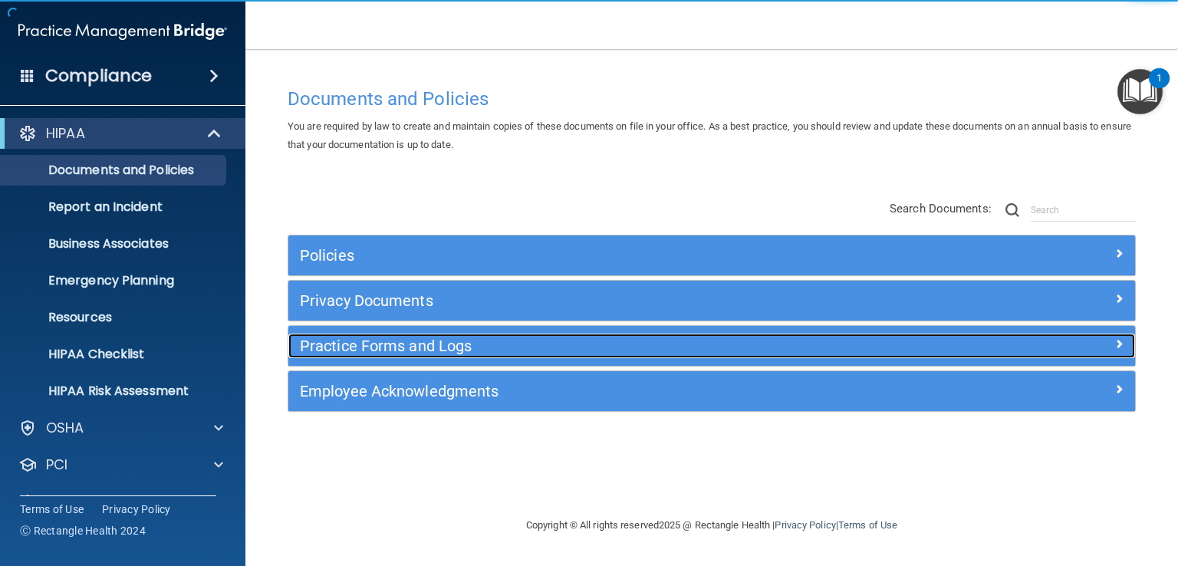
click at [373, 334] on div "Practice Forms and Logs" at bounding box center [605, 346] width 635 height 25
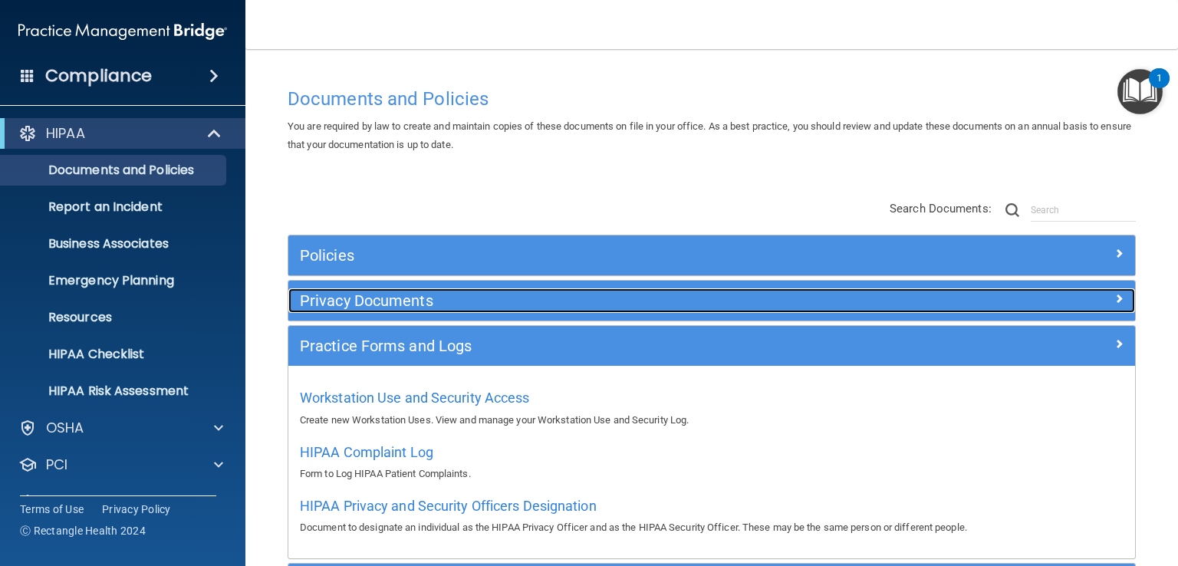
click at [380, 308] on h5 "Privacy Documents" at bounding box center [606, 300] width 612 height 17
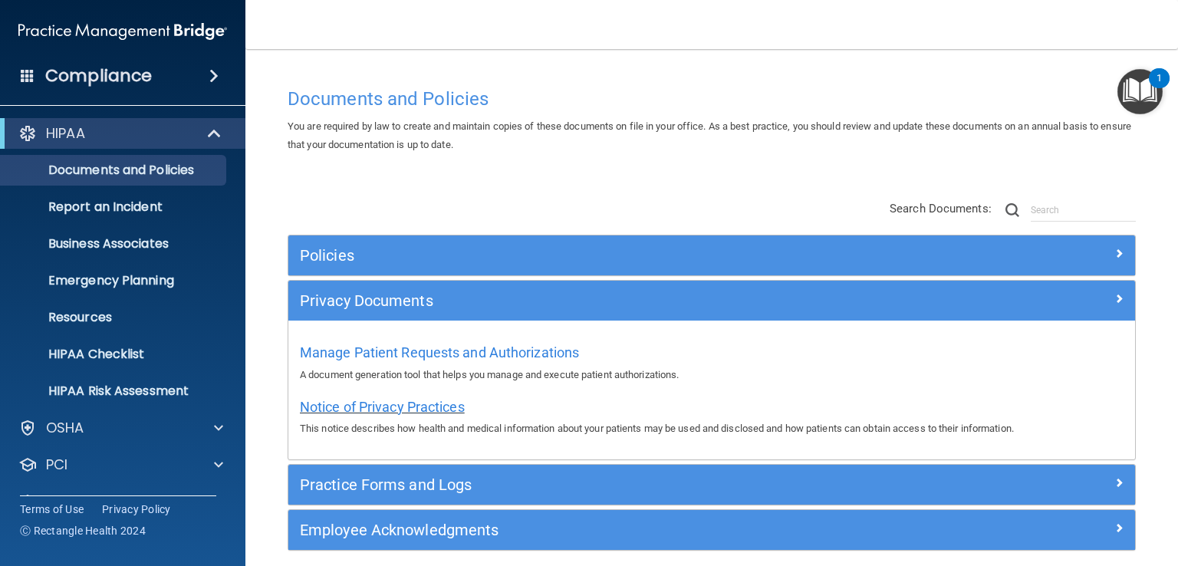
click at [378, 403] on span "Notice of Privacy Practices" at bounding box center [382, 407] width 165 height 16
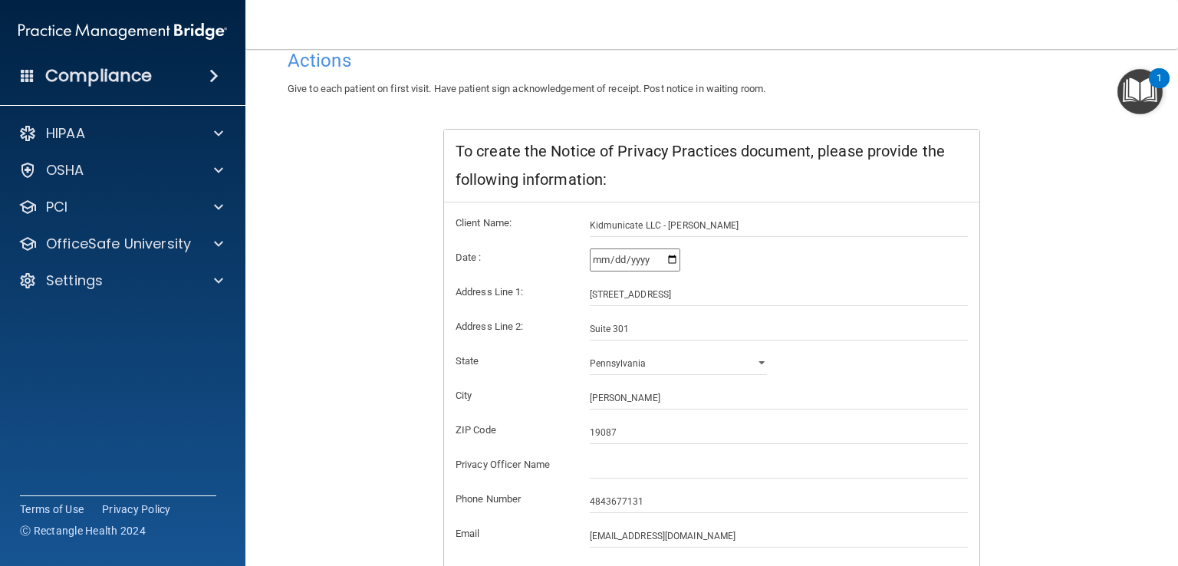
scroll to position [285, 0]
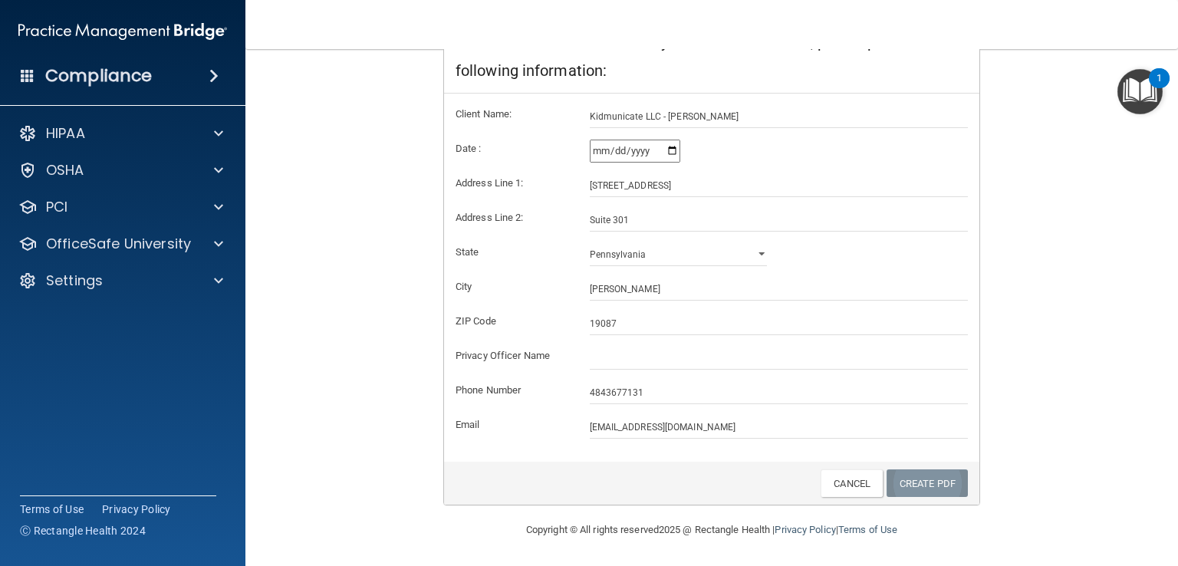
click at [914, 479] on link "Create PDF" at bounding box center [927, 483] width 81 height 28
drag, startPoint x: 917, startPoint y: 501, endPoint x: 918, endPoint y: 485, distance: 16.1
click at [918, 489] on div "Create PDF Cancel" at bounding box center [711, 484] width 535 height 44
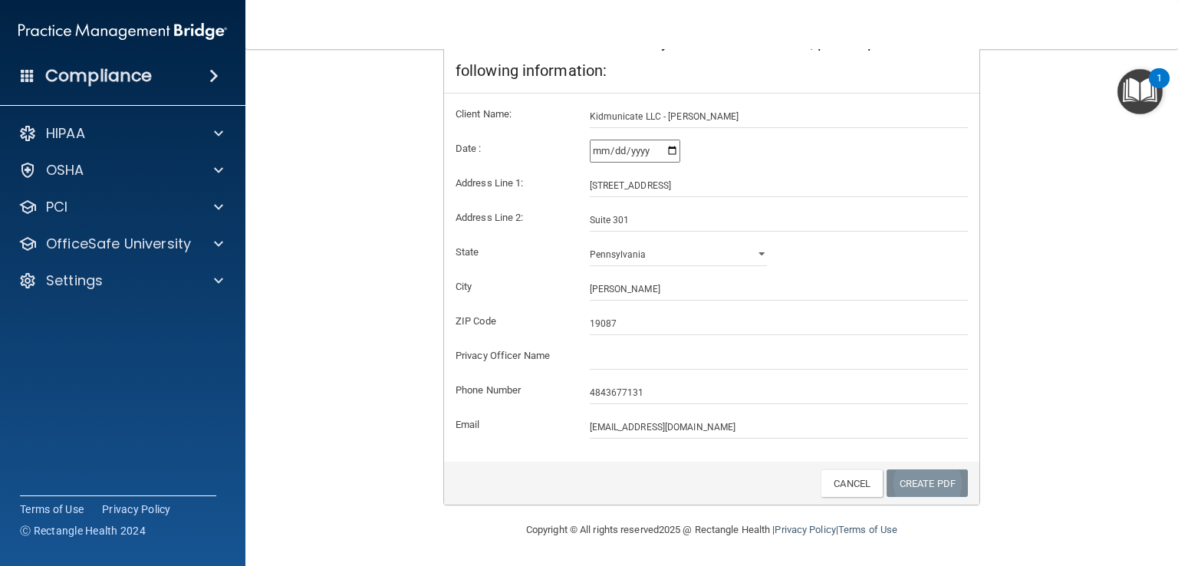
click at [919, 480] on link "Create PDF" at bounding box center [927, 483] width 81 height 28
click at [318, 187] on div "Notice of Privacy Practices This notice describes how health and medical inform…" at bounding box center [712, 191] width 848 height 630
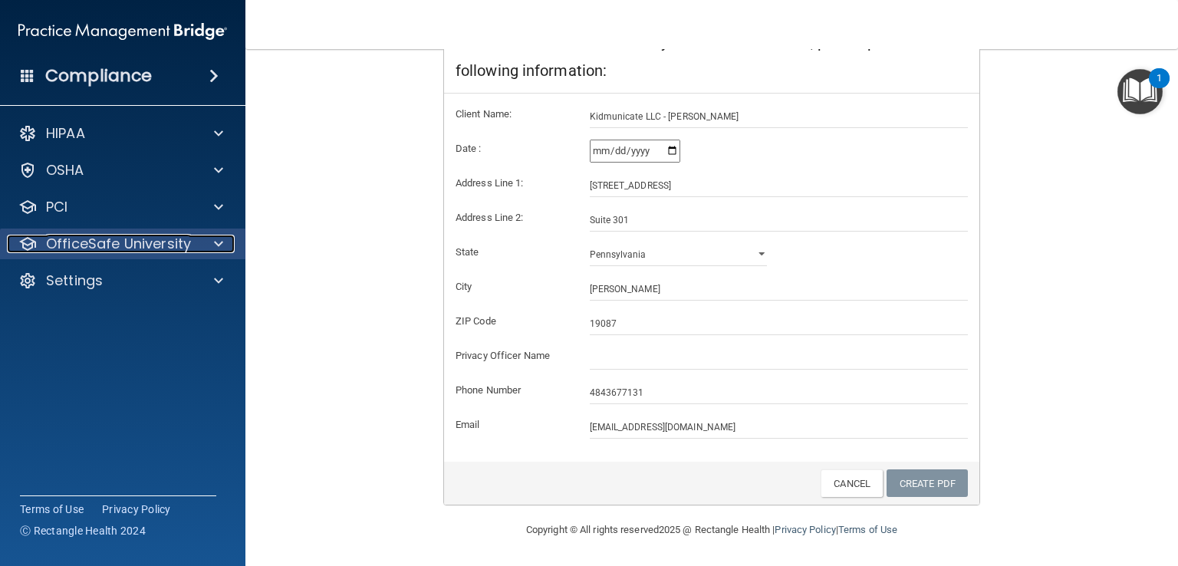
click at [212, 237] on div at bounding box center [216, 244] width 38 height 18
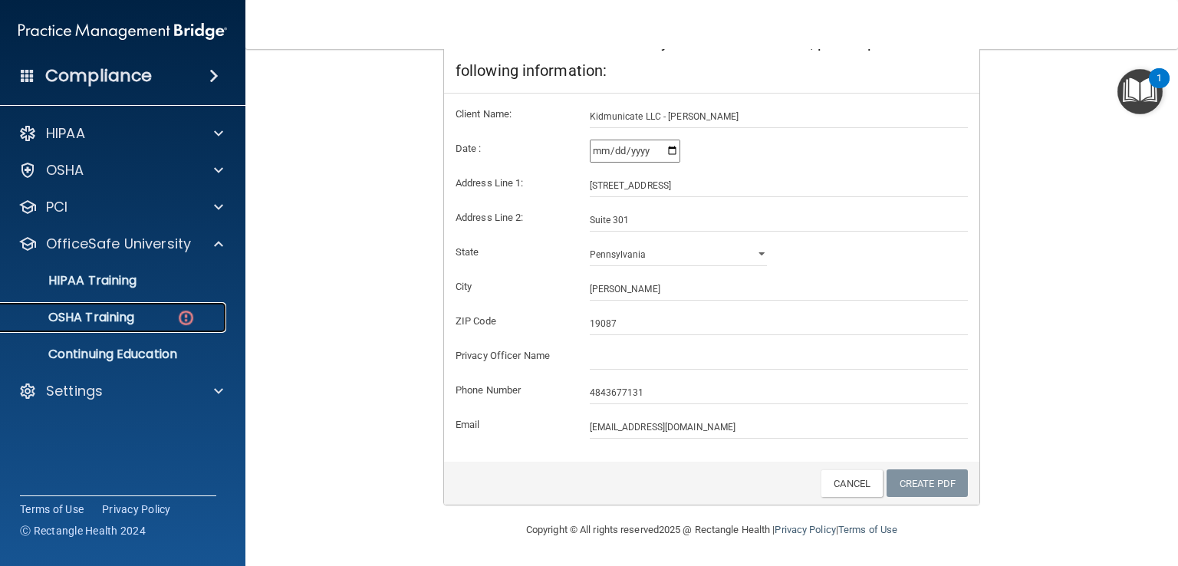
click at [115, 313] on p "OSHA Training" at bounding box center [72, 317] width 124 height 15
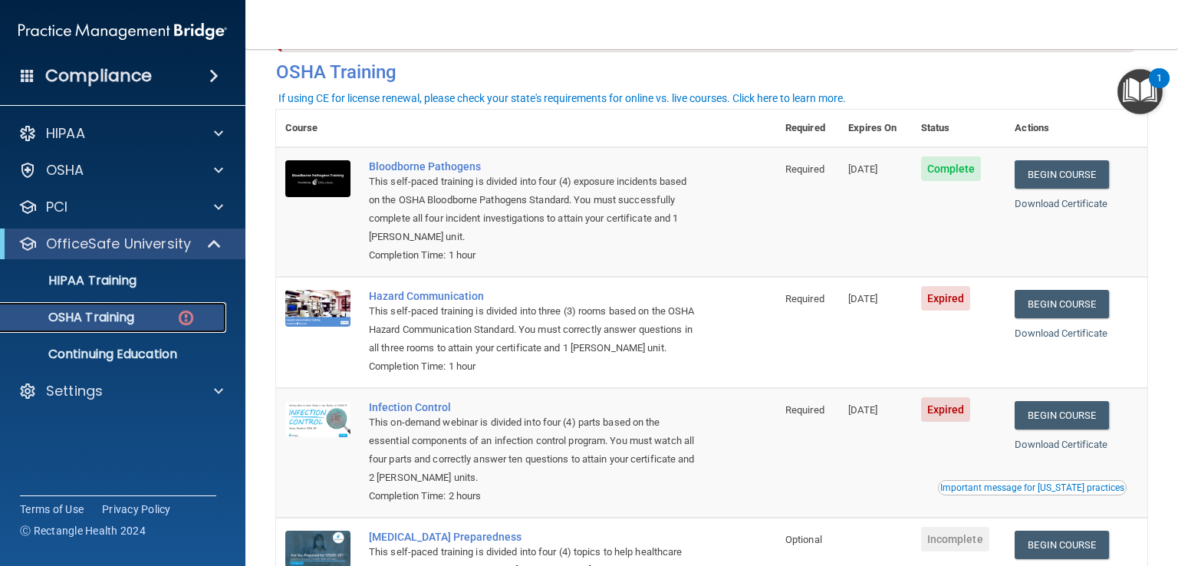
scroll to position [64, 0]
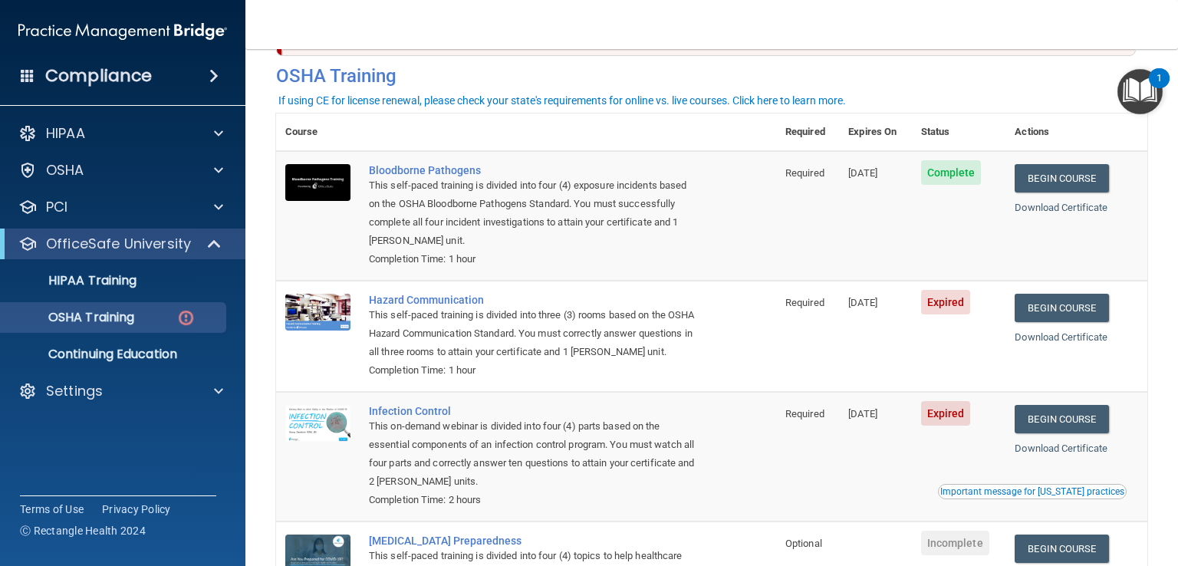
click at [951, 314] on span "Expired" at bounding box center [946, 302] width 50 height 25
click at [1050, 310] on link "Begin Course" at bounding box center [1062, 308] width 94 height 28
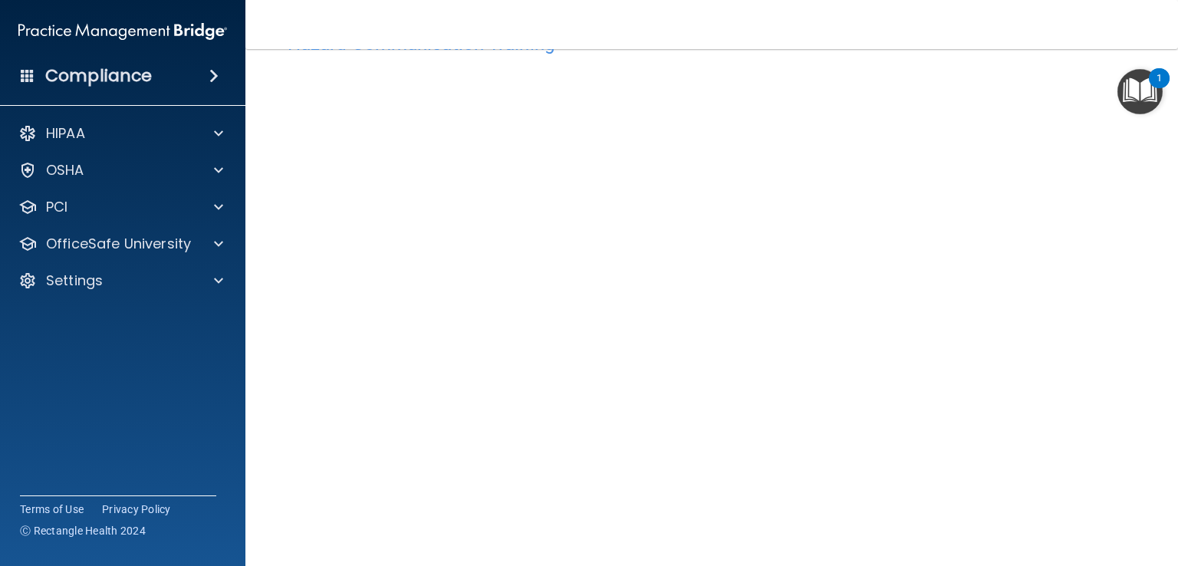
scroll to position [46, 0]
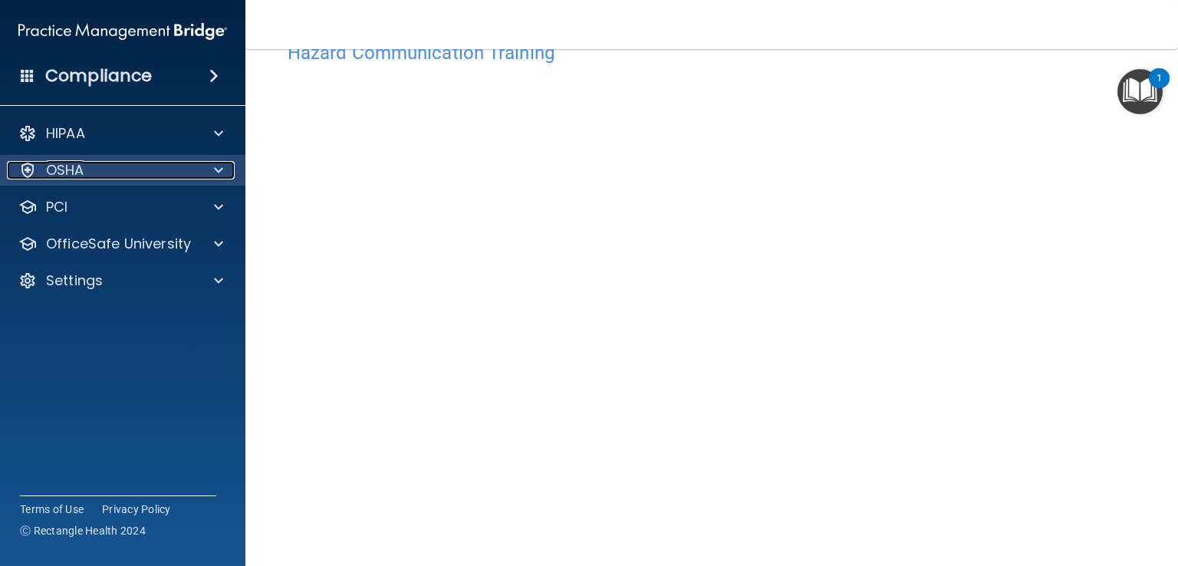
click at [61, 171] on p "OSHA" at bounding box center [65, 170] width 38 height 18
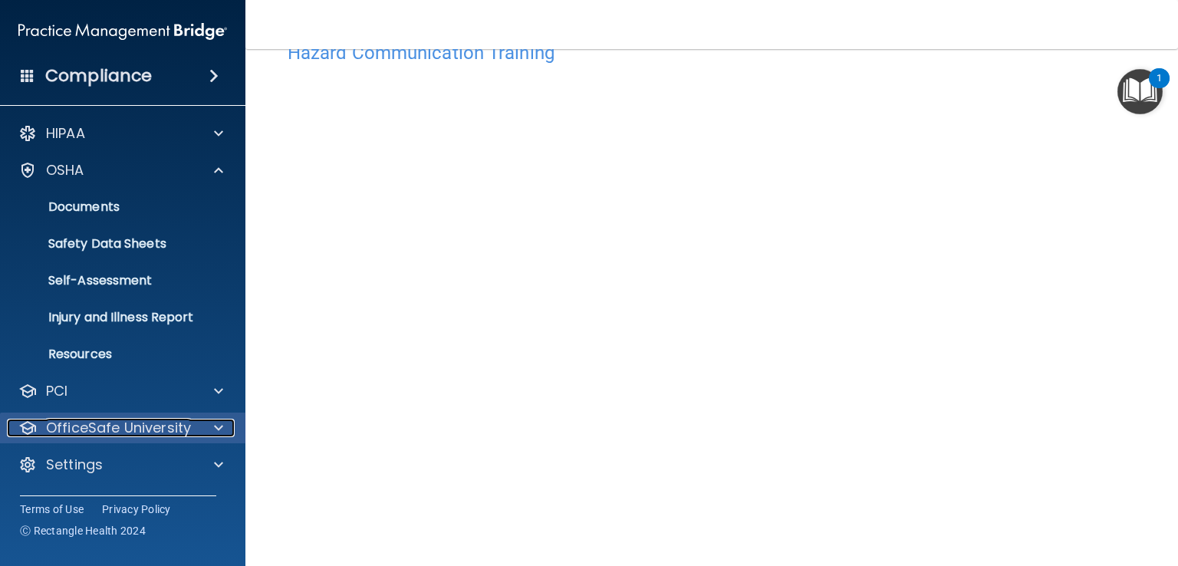
click at [120, 427] on p "OfficeSafe University" at bounding box center [118, 428] width 145 height 18
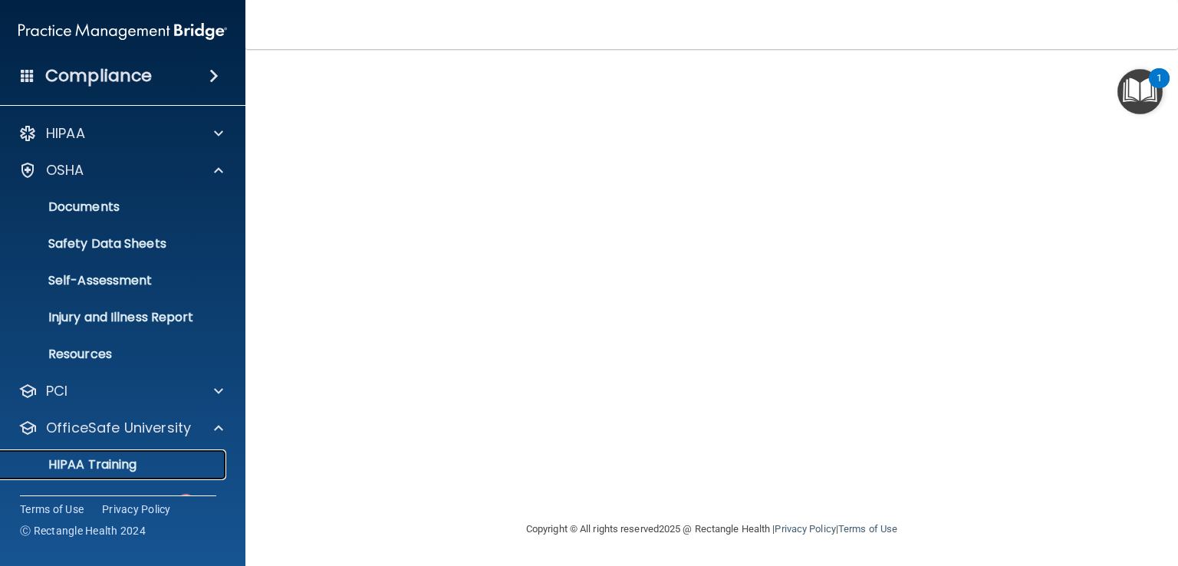
scroll to position [39, 0]
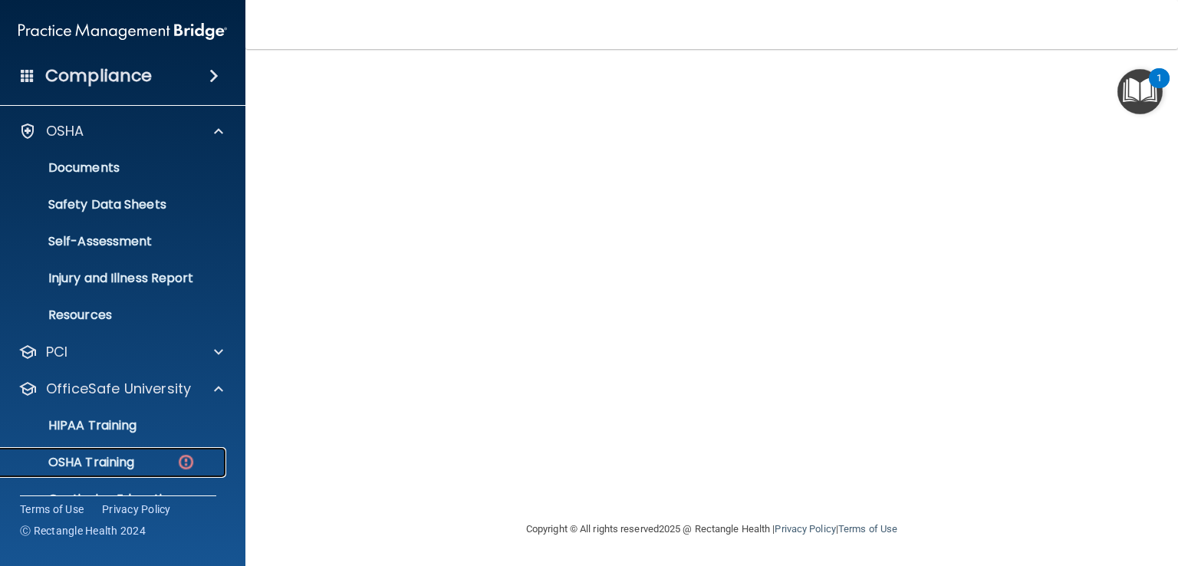
click at [117, 460] on p "OSHA Training" at bounding box center [72, 462] width 124 height 15
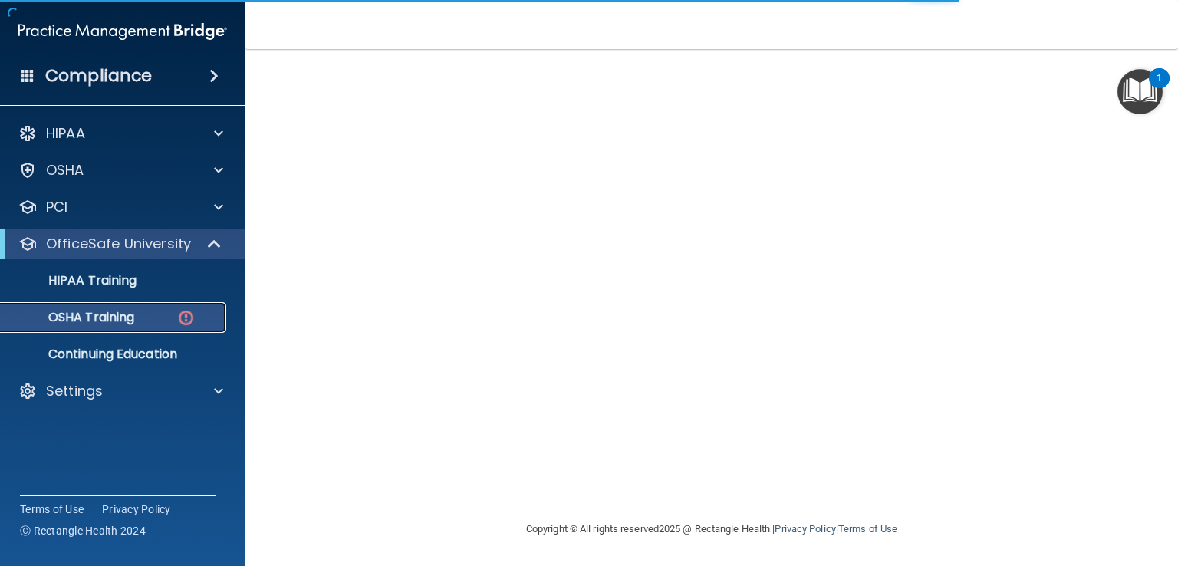
click at [117, 314] on p "OSHA Training" at bounding box center [72, 317] width 124 height 15
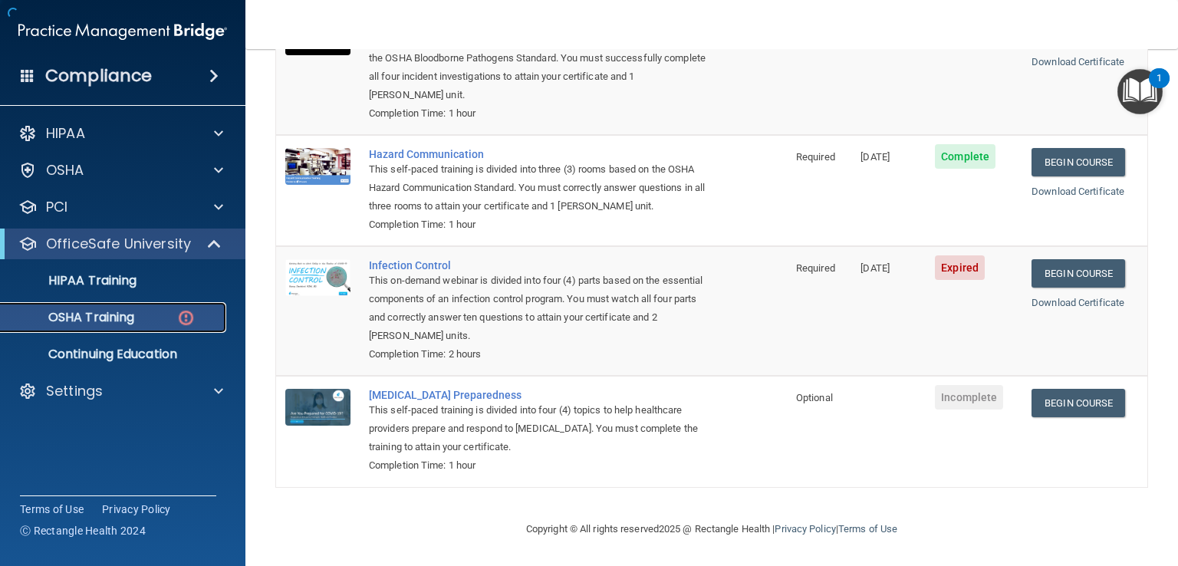
scroll to position [230, 0]
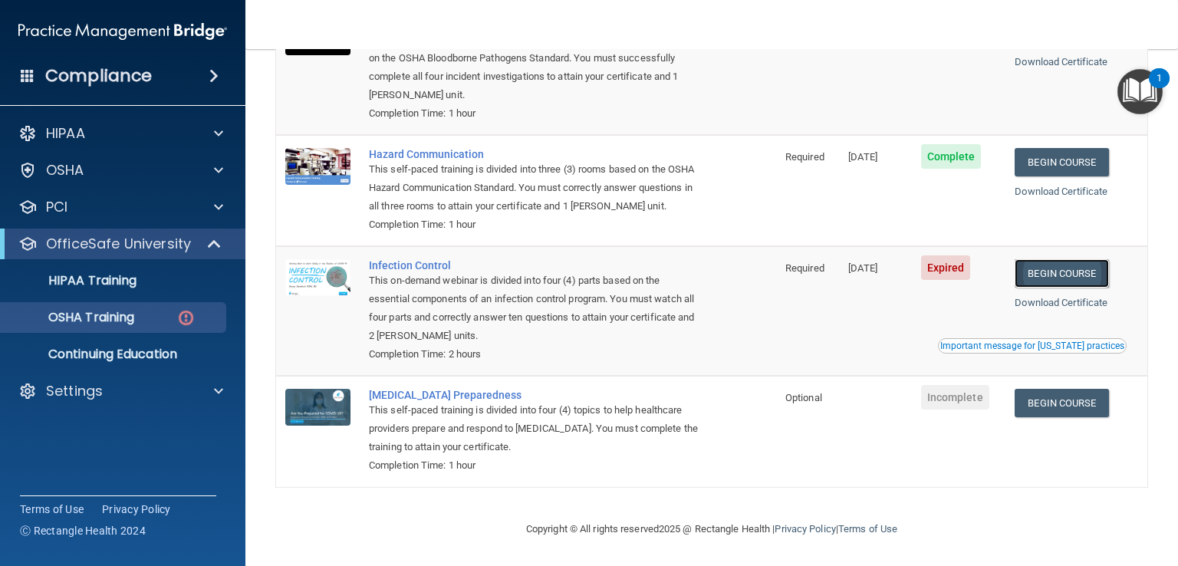
click at [1048, 272] on link "Begin Course" at bounding box center [1062, 273] width 94 height 28
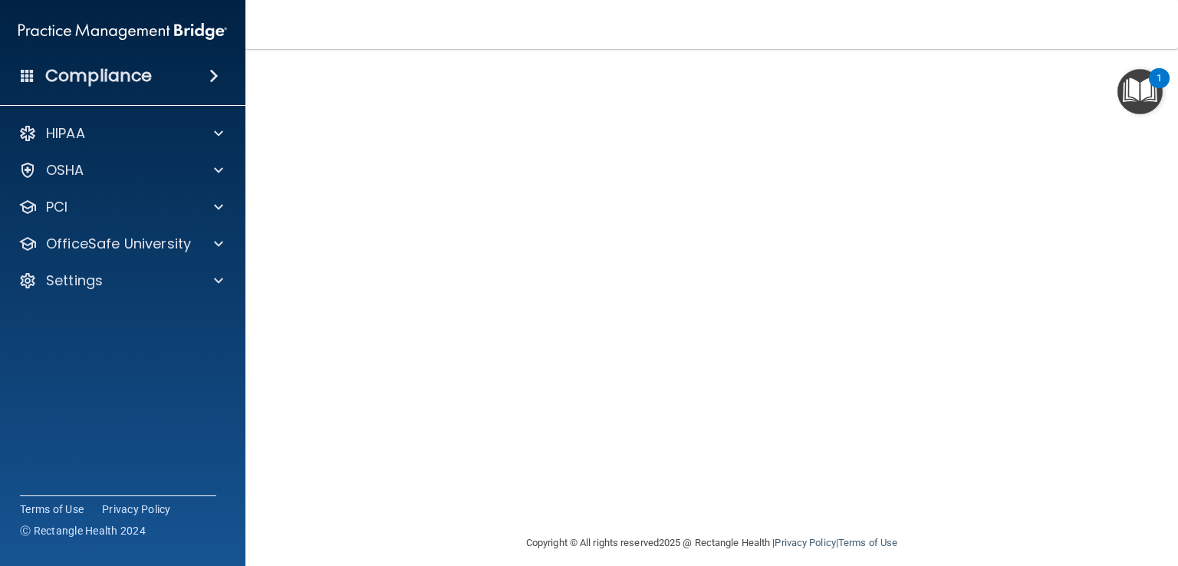
scroll to position [91, 0]
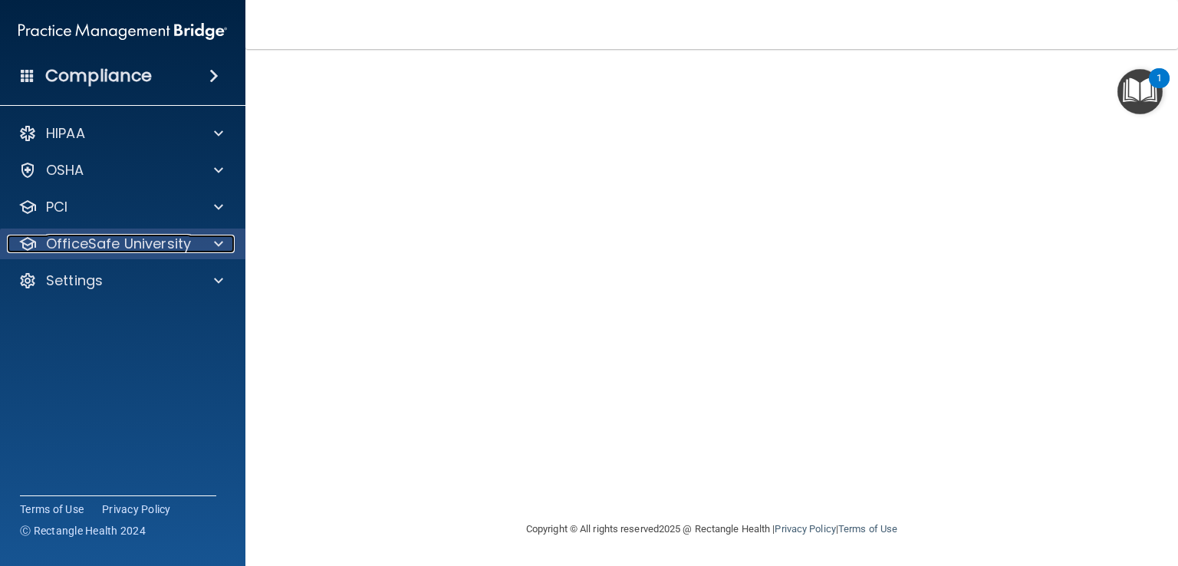
click at [215, 240] on span at bounding box center [218, 244] width 9 height 18
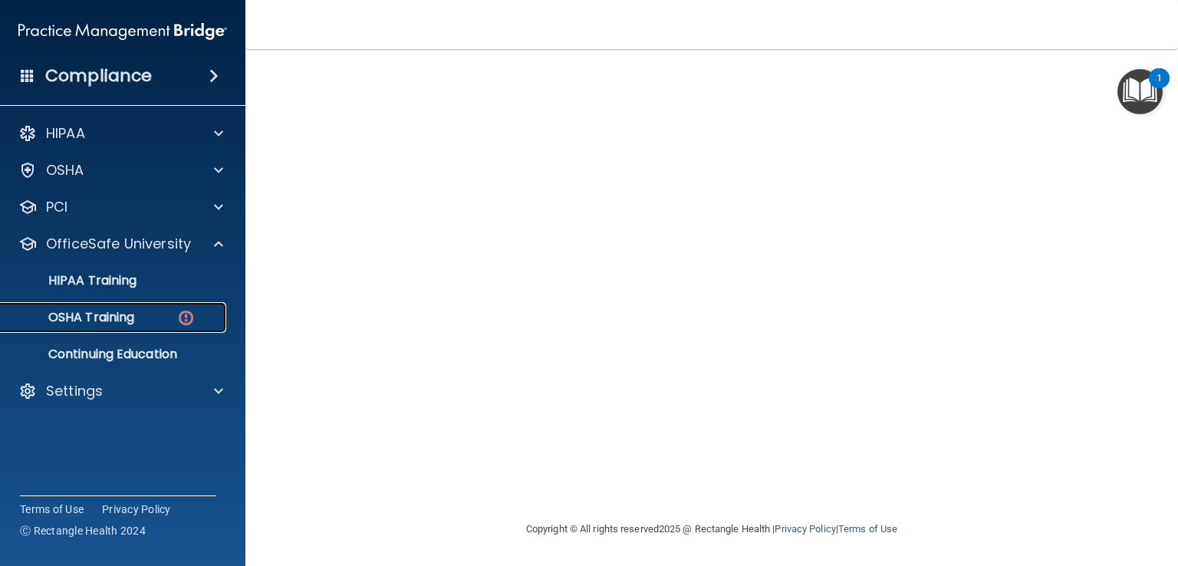
click at [138, 326] on link "OSHA Training" at bounding box center [106, 317] width 242 height 31
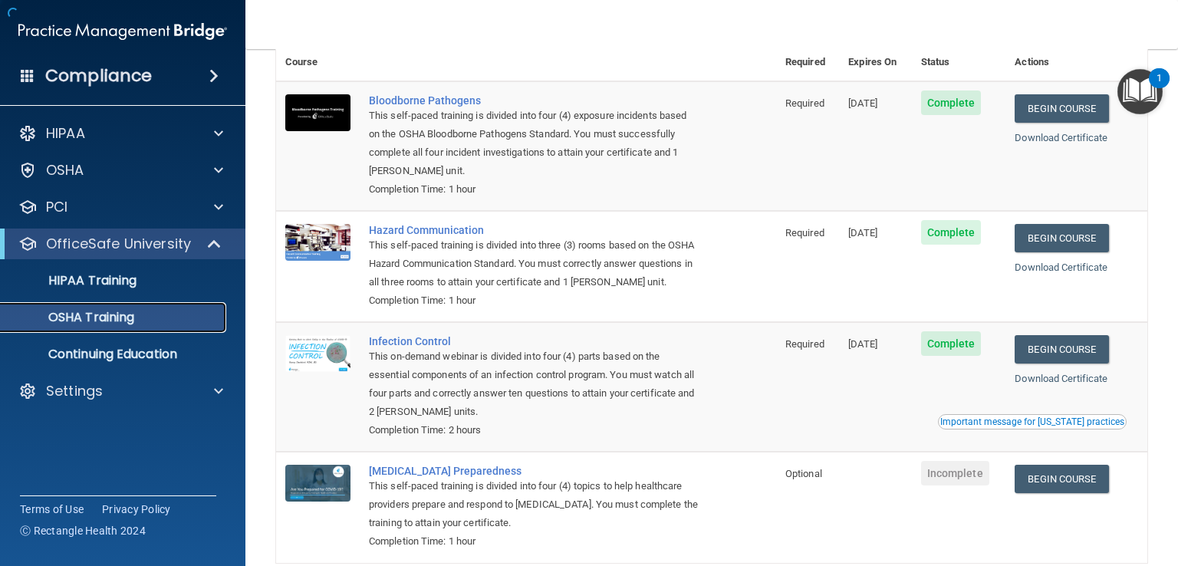
scroll to position [187, 0]
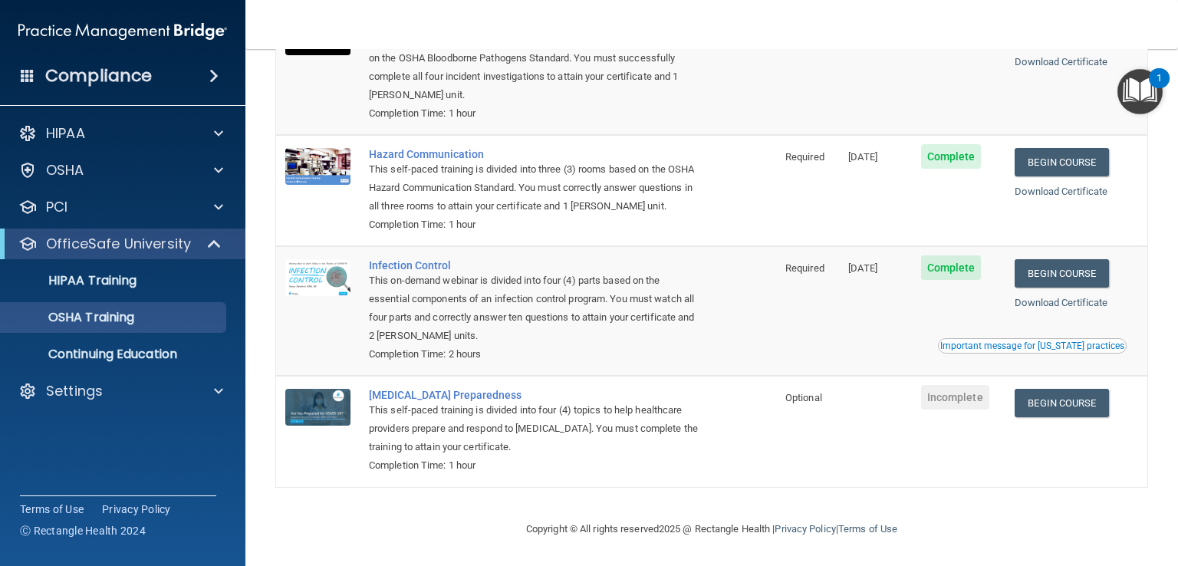
click at [172, 82] on div "Compliance" at bounding box center [122, 76] width 245 height 34
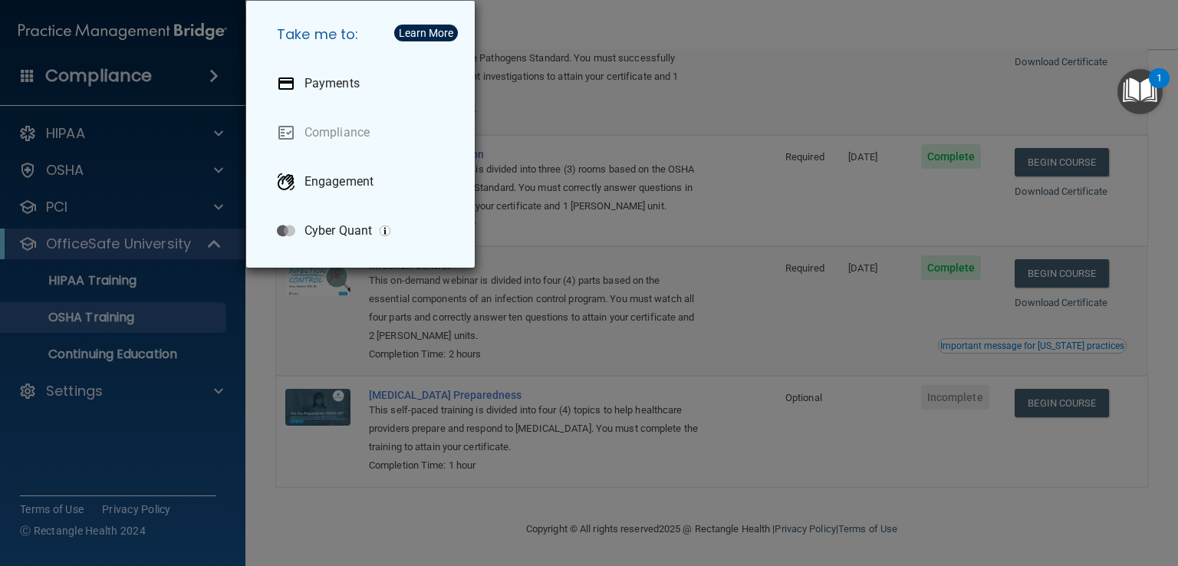
click at [117, 147] on div "Take me to: Payments Compliance Engagement Cyber Quant" at bounding box center [589, 283] width 1178 height 566
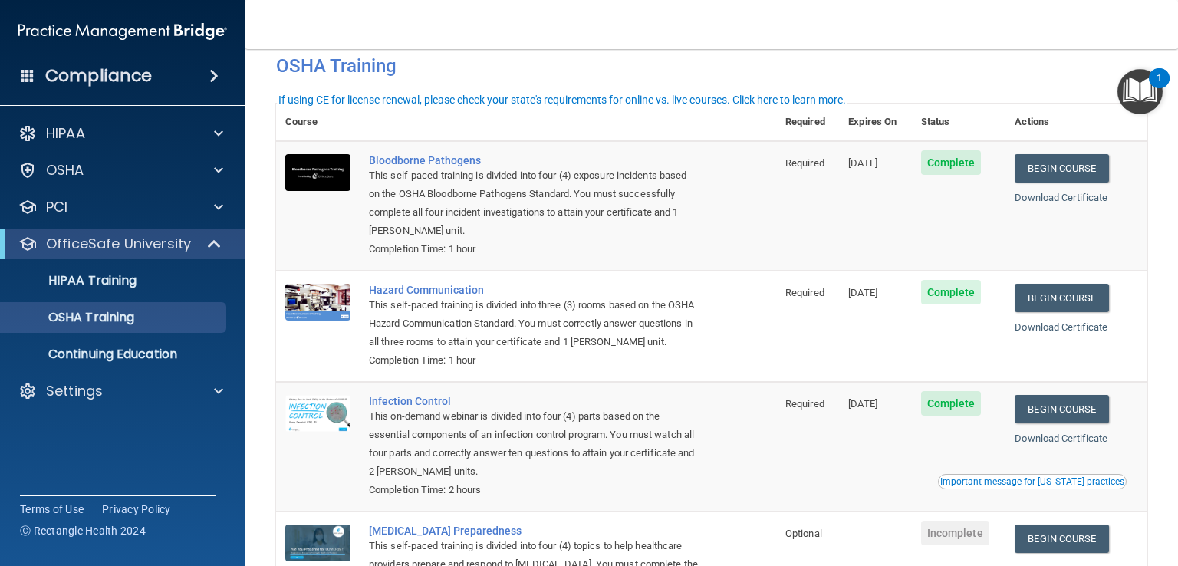
scroll to position [21, 0]
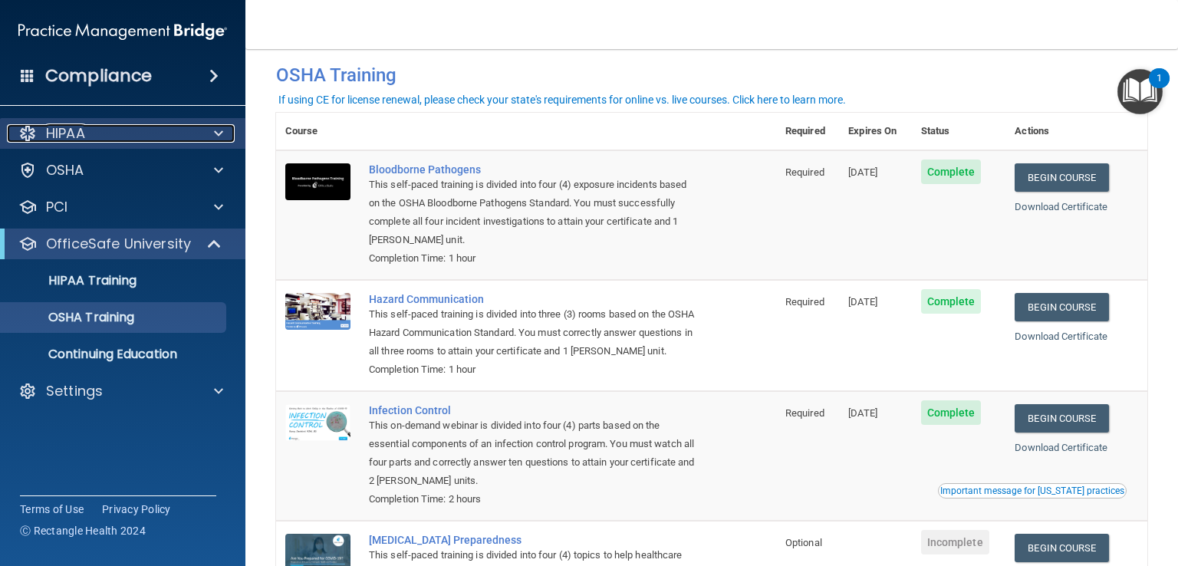
click at [93, 138] on div "HIPAA" at bounding box center [102, 133] width 190 height 18
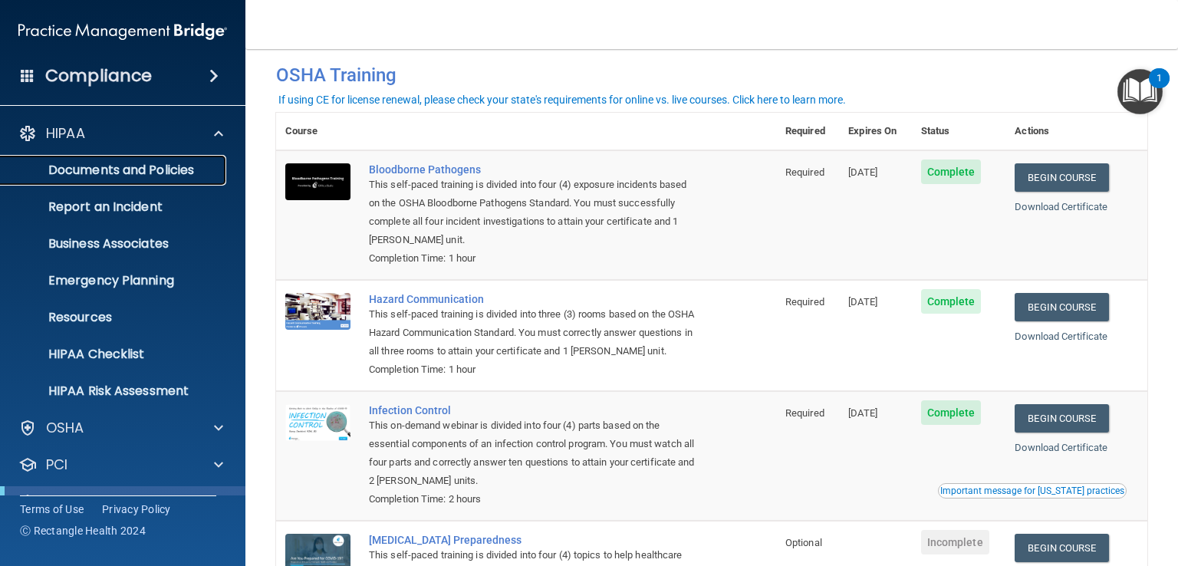
click at [93, 169] on p "Documents and Policies" at bounding box center [114, 170] width 209 height 15
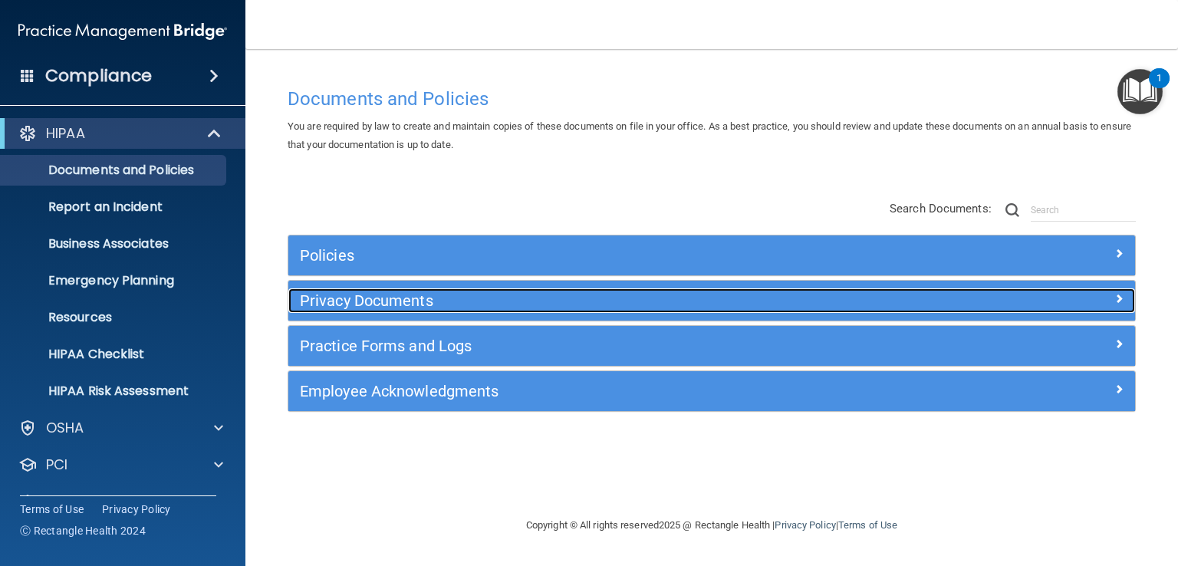
click at [1119, 301] on span at bounding box center [1119, 298] width 9 height 18
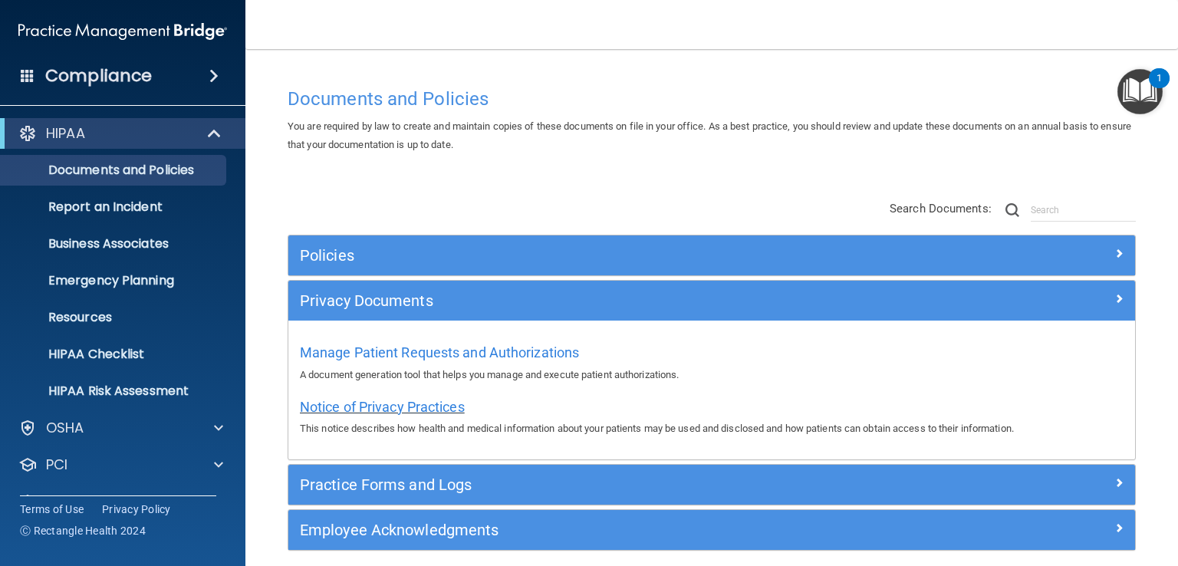
click at [429, 403] on span "Notice of Privacy Practices" at bounding box center [382, 407] width 165 height 16
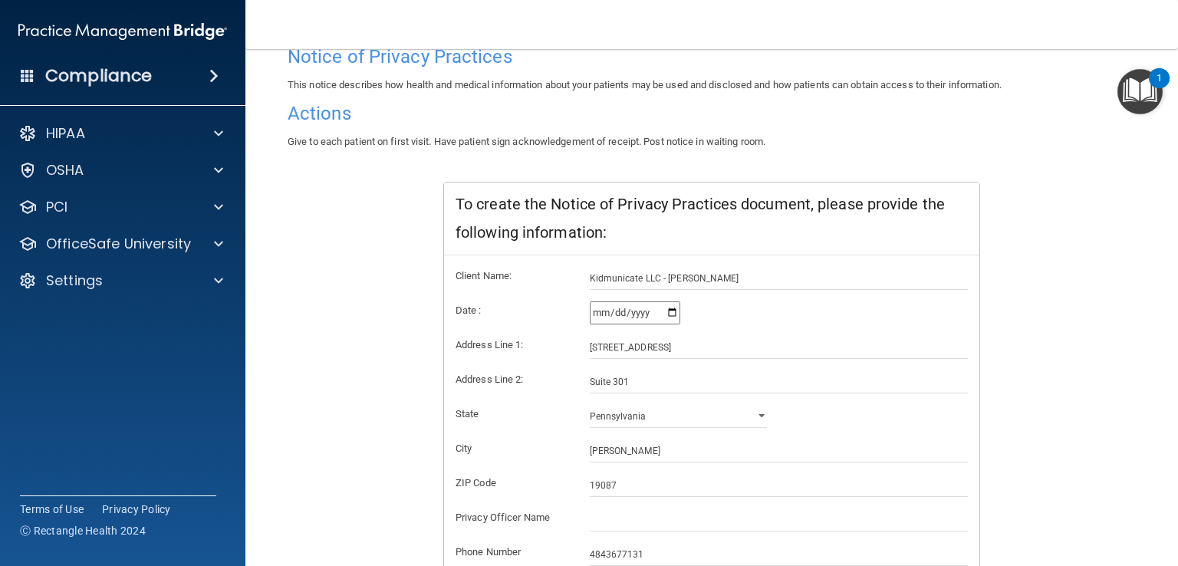
scroll to position [285, 0]
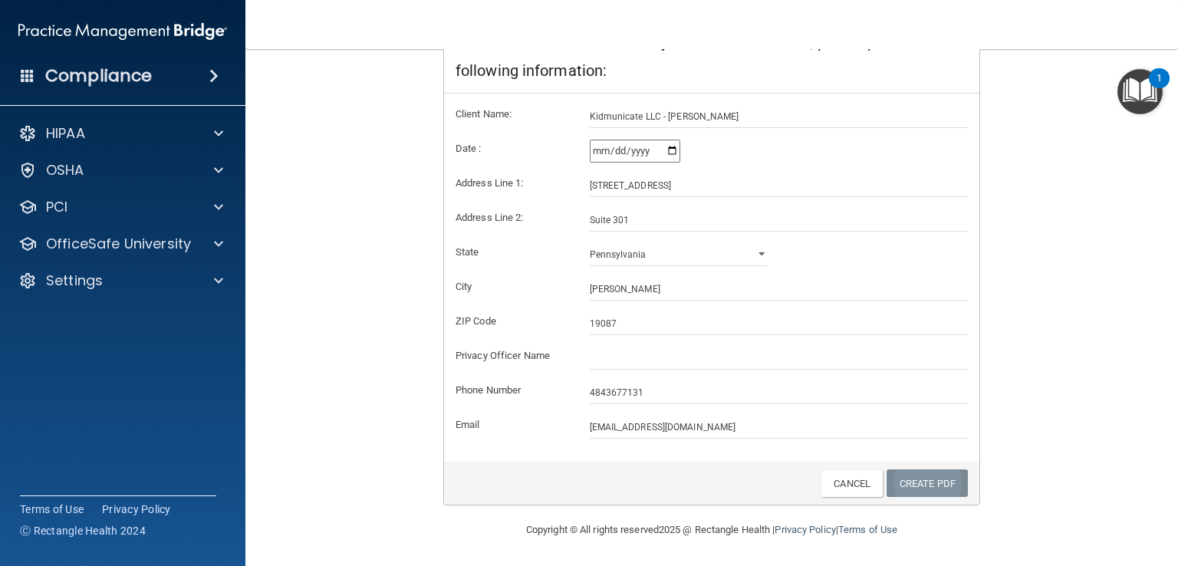
click at [937, 479] on link "Create PDF" at bounding box center [927, 483] width 81 height 28
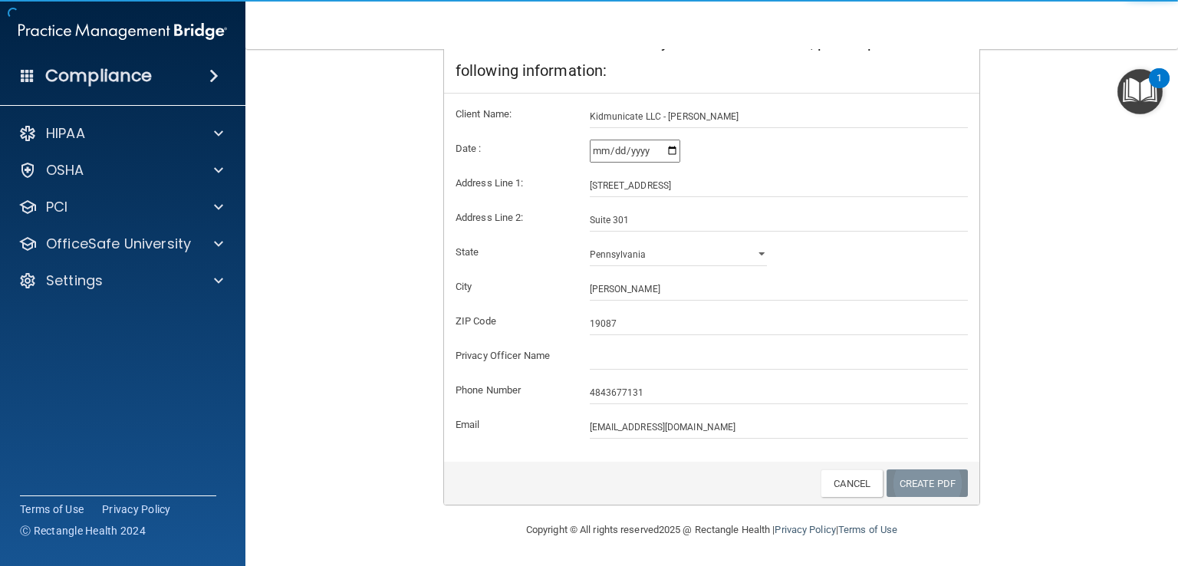
click at [937, 479] on link "Create PDF" at bounding box center [927, 483] width 81 height 28
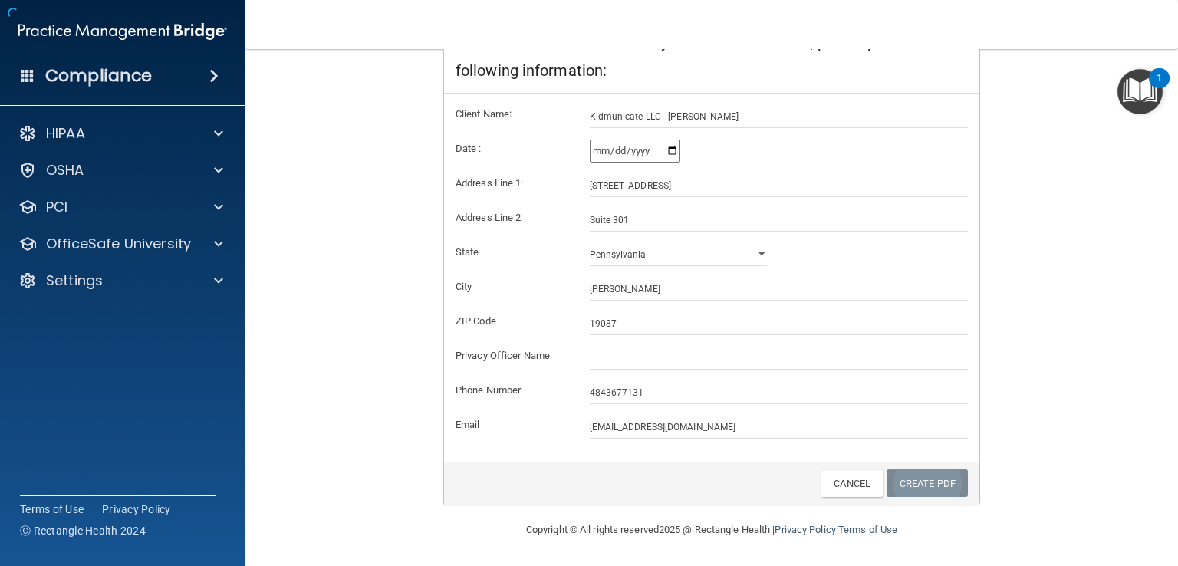
click at [937, 479] on link "Create PDF" at bounding box center [927, 483] width 81 height 28
click at [598, 188] on input "489 Devon Park Dr" at bounding box center [779, 185] width 379 height 23
click at [1073, 295] on div "Notice of Privacy Practices This notice describes how health and medical inform…" at bounding box center [712, 191] width 848 height 630
click at [911, 481] on link "Create PDF" at bounding box center [927, 483] width 81 height 28
